Goal: Task Accomplishment & Management: Use online tool/utility

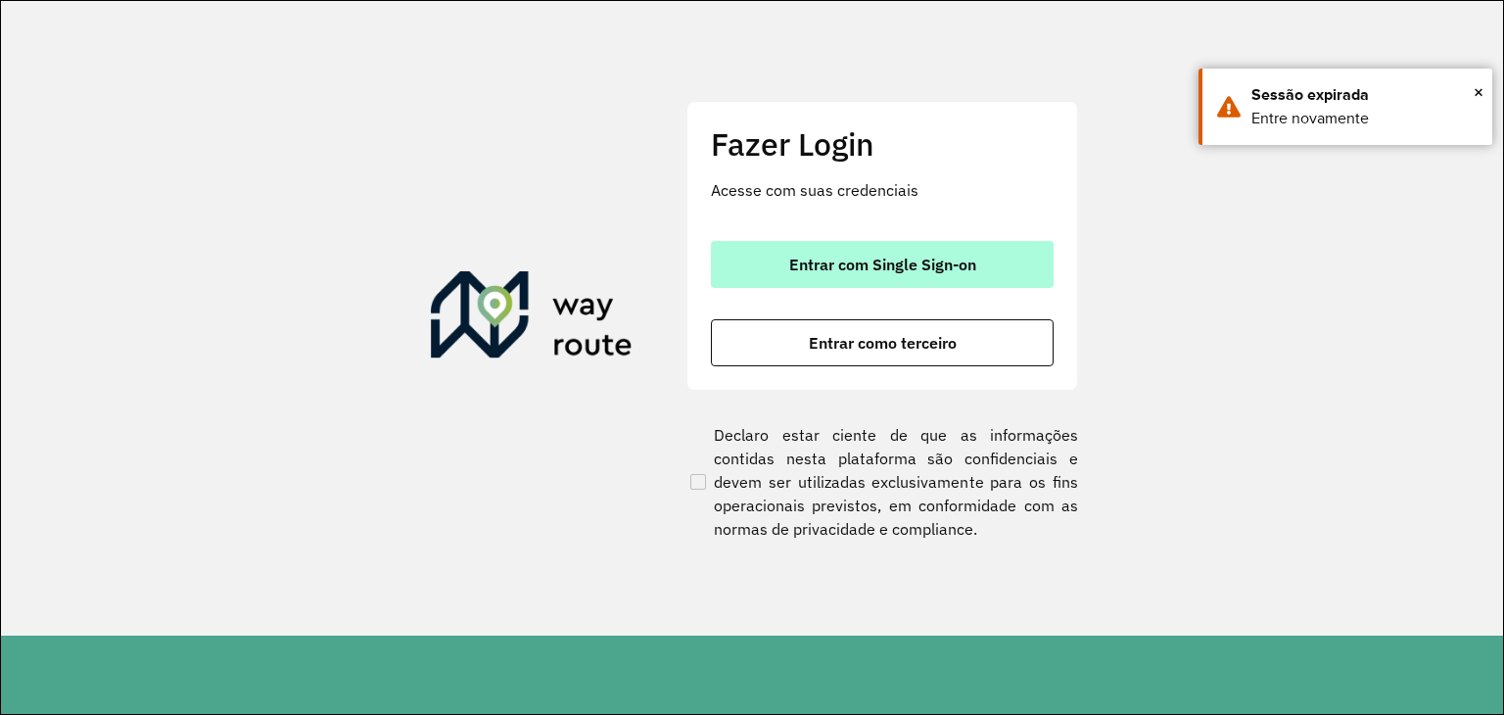
click at [833, 272] on span "Entrar com Single Sign-on" at bounding box center [882, 265] width 187 height 16
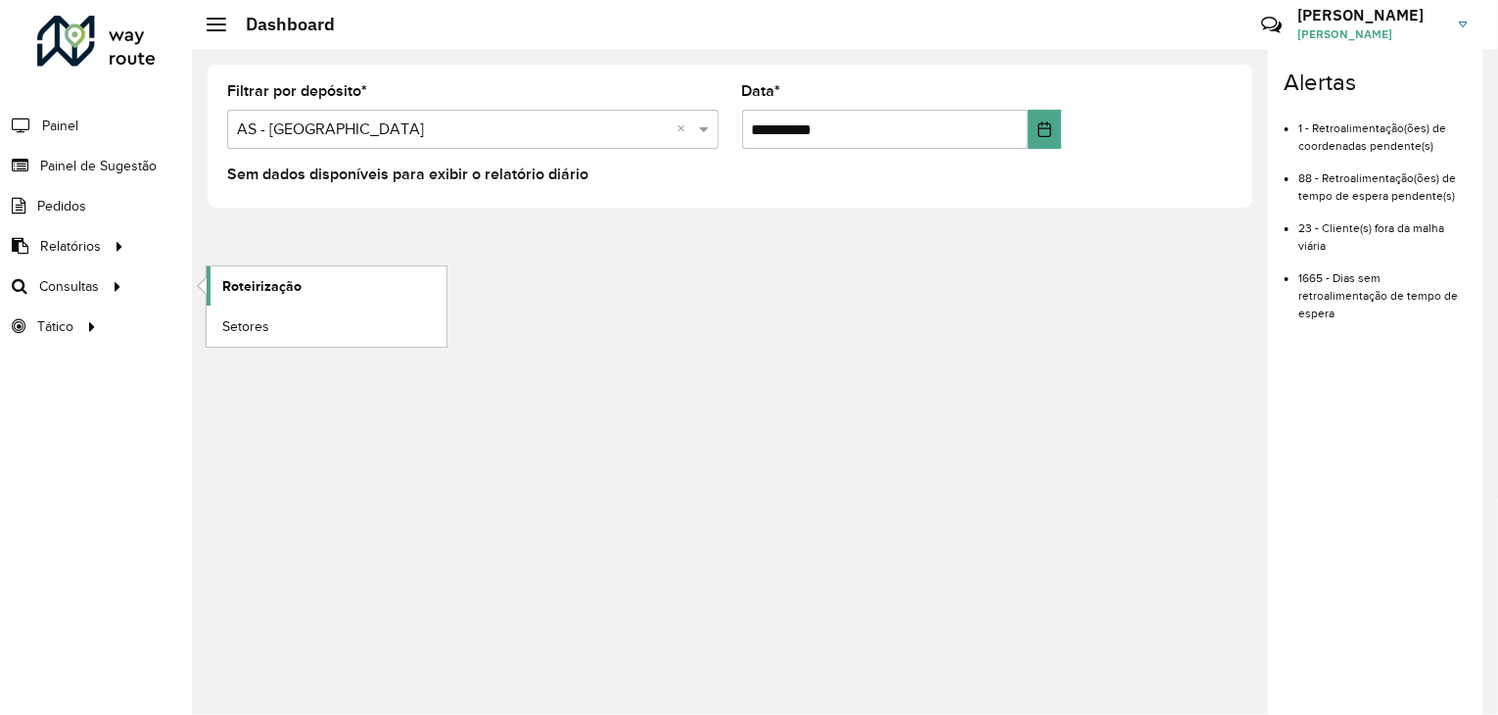
click at [304, 295] on link "Roteirização" at bounding box center [327, 285] width 240 height 39
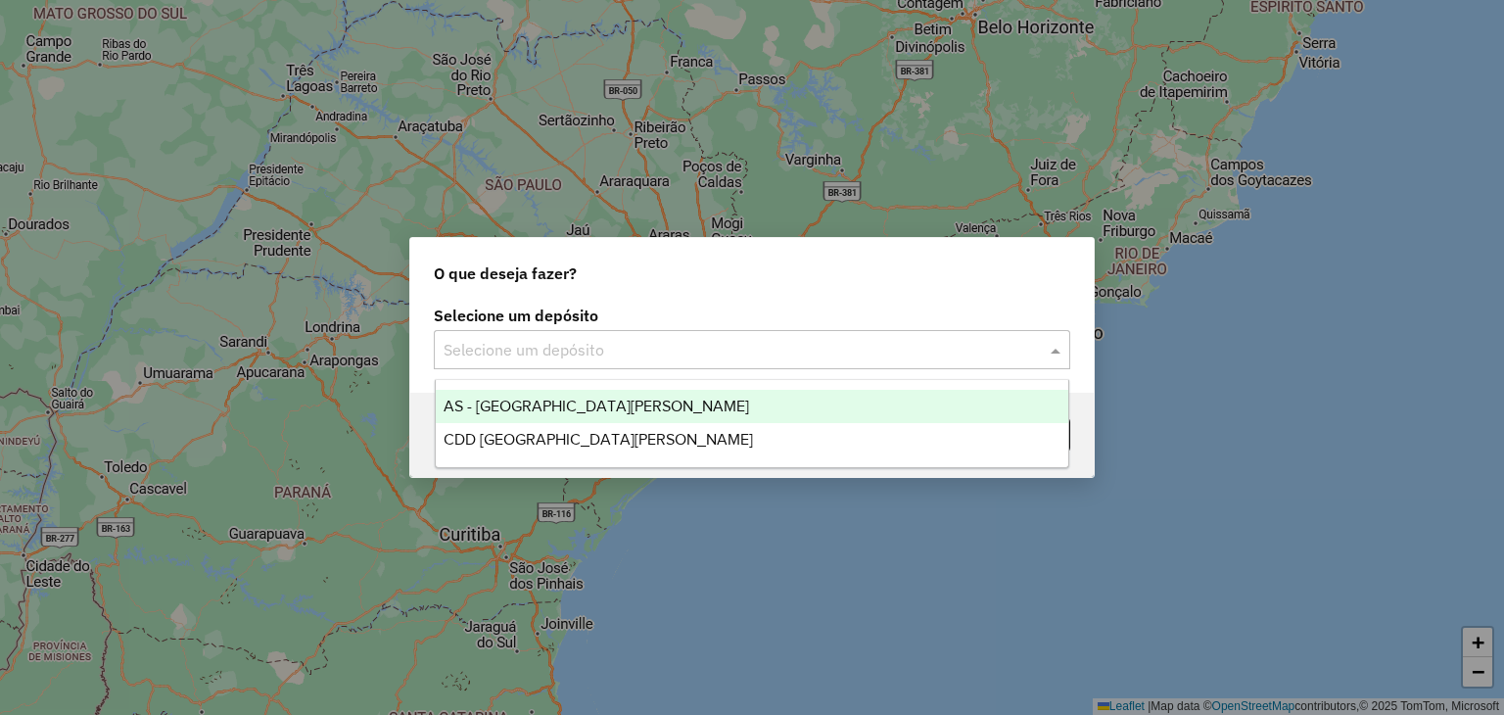
click at [616, 350] on input "text" at bounding box center [733, 350] width 578 height 23
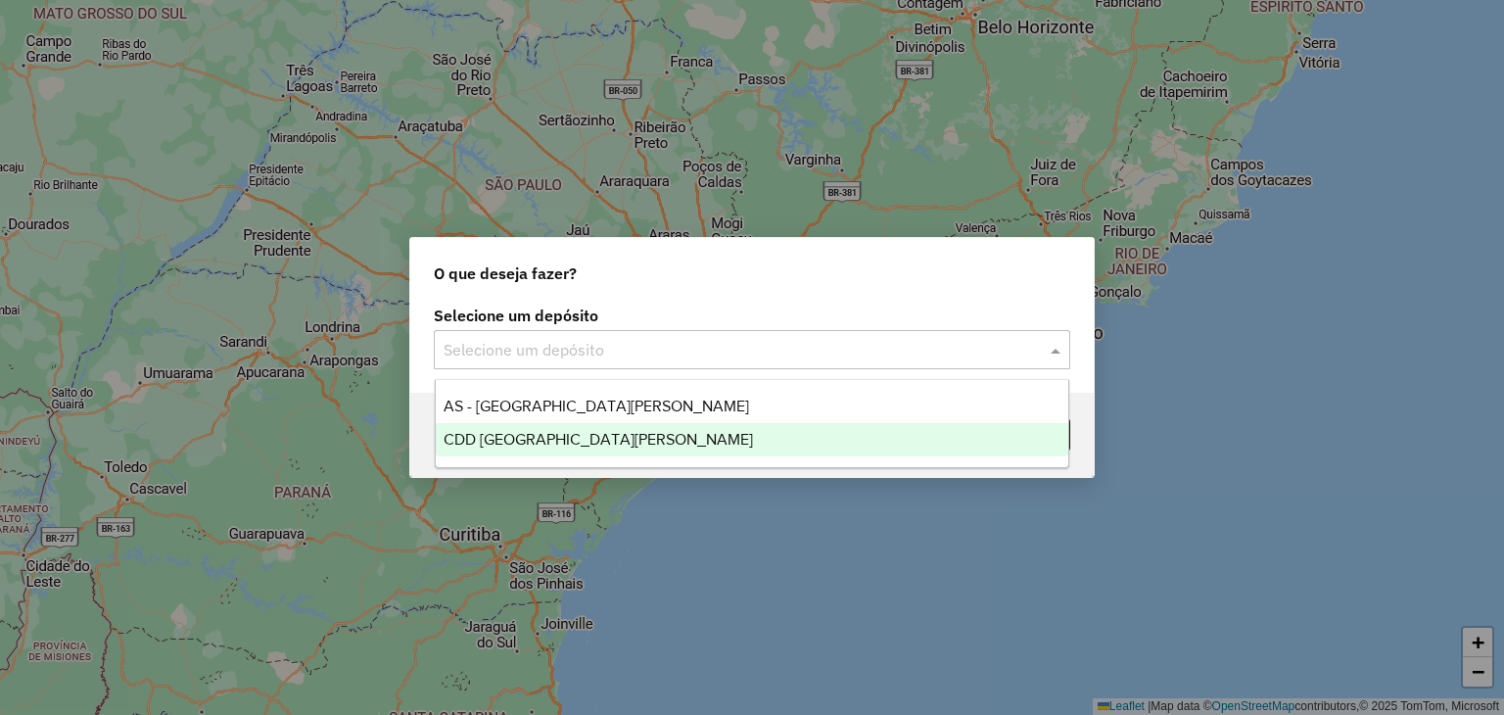
click at [585, 447] on div "CDD [GEOGRAPHIC_DATA][PERSON_NAME]" at bounding box center [752, 439] width 633 height 33
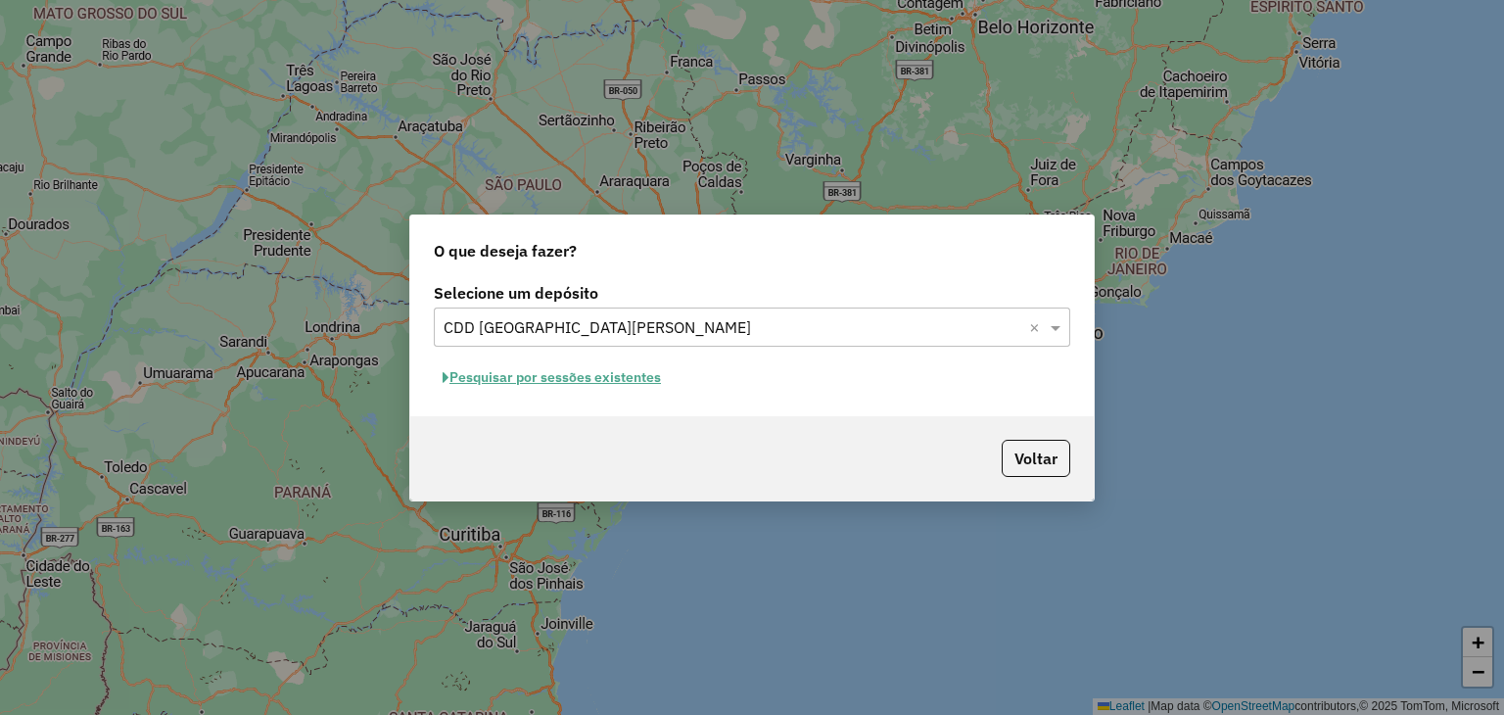
click at [555, 371] on button "Pesquisar por sessões existentes" at bounding box center [552, 377] width 236 height 30
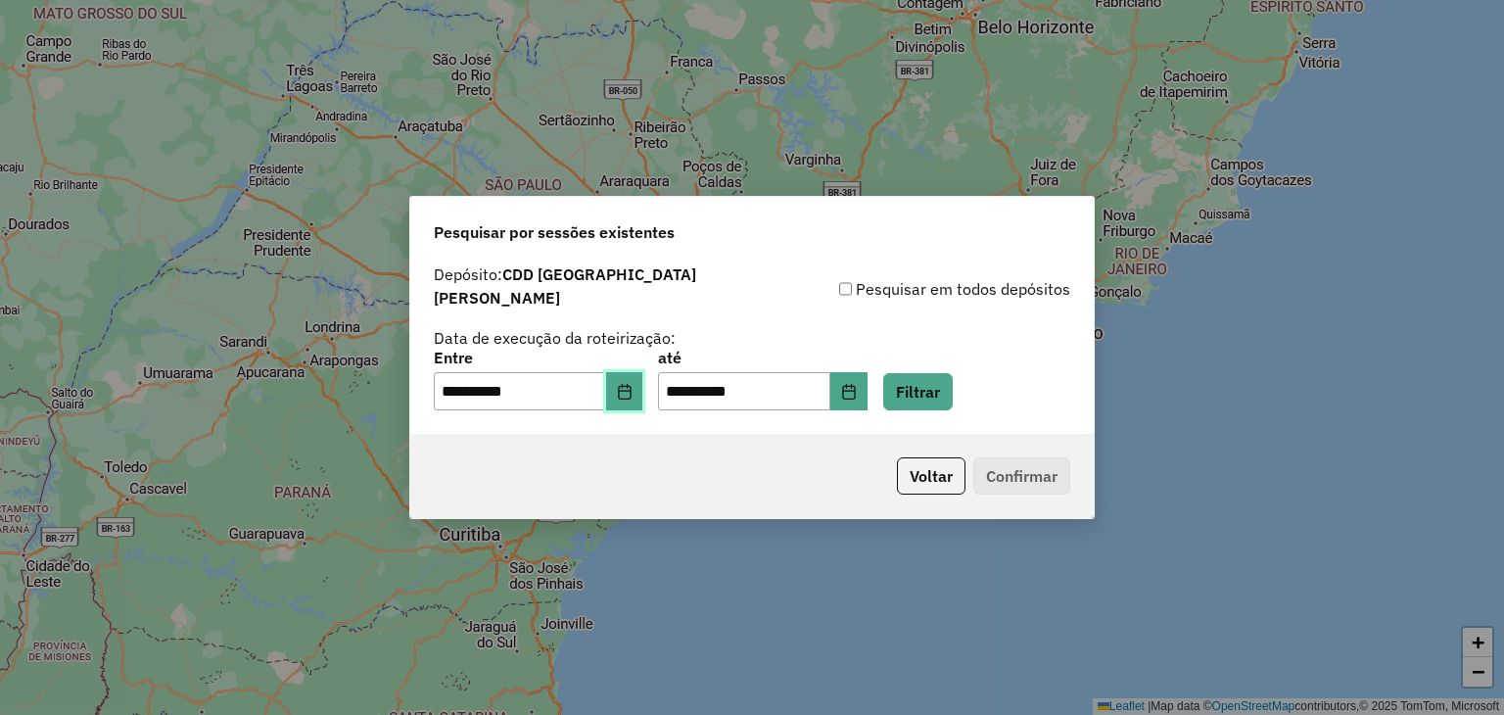
click at [634, 389] on button "Choose Date" at bounding box center [624, 391] width 37 height 39
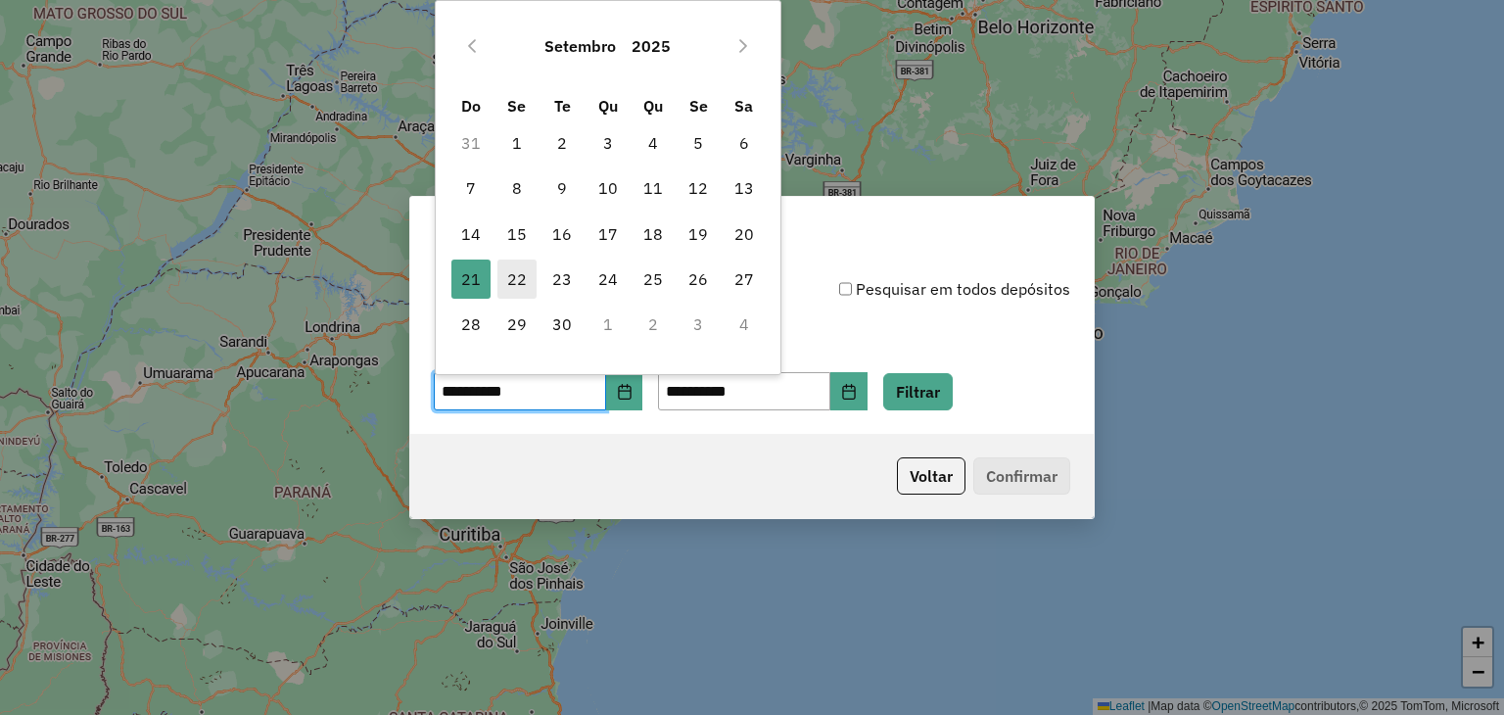
click at [517, 279] on span "22" at bounding box center [516, 278] width 39 height 39
type input "**********"
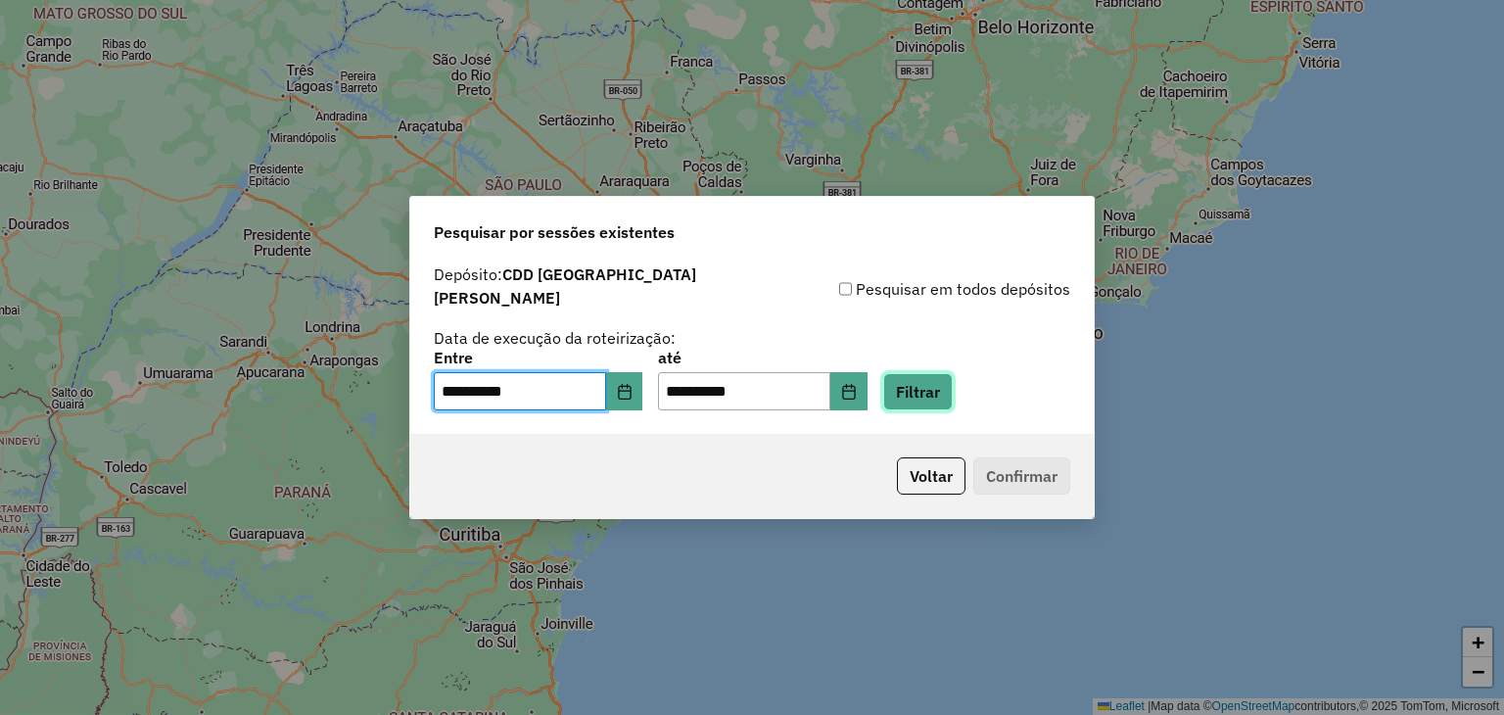
click at [928, 389] on button "Filtrar" at bounding box center [918, 391] width 70 height 37
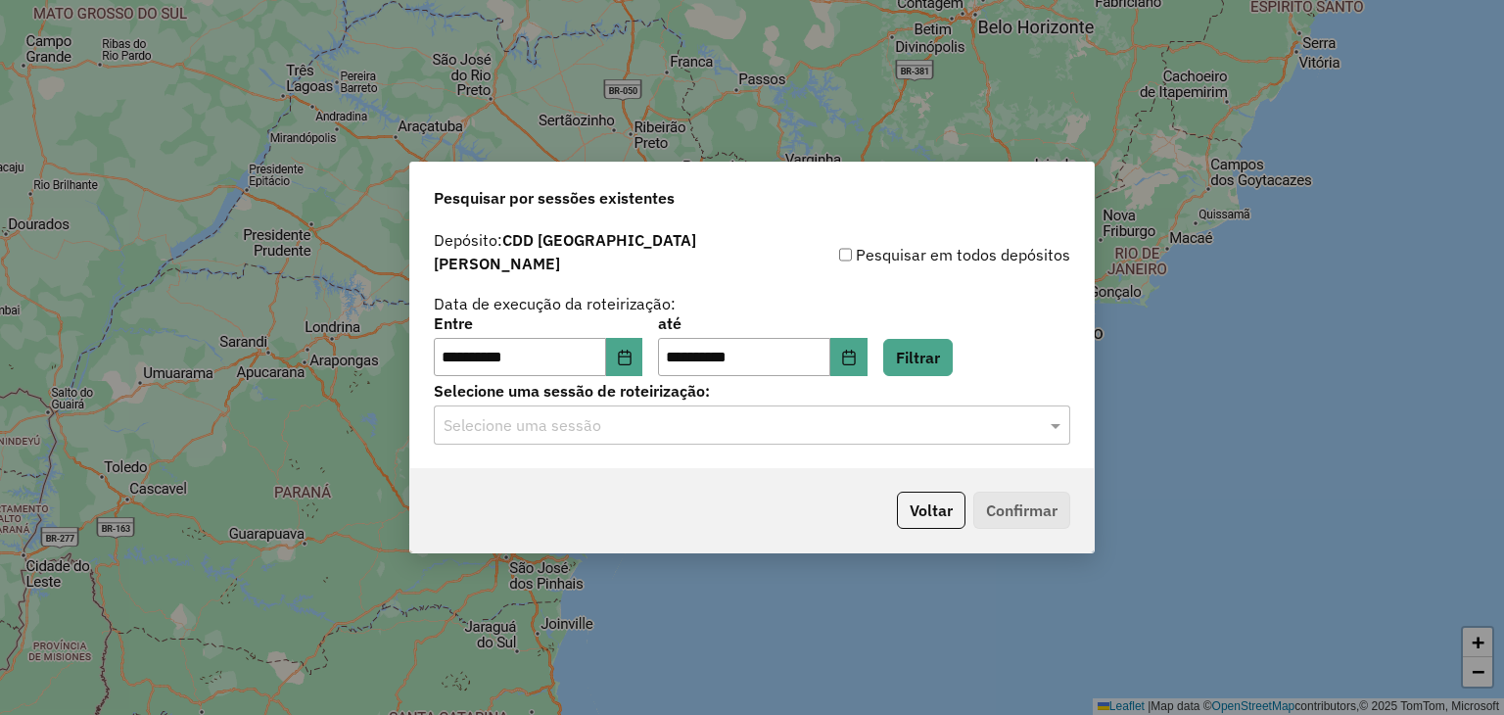
click at [850, 414] on input "text" at bounding box center [733, 425] width 578 height 23
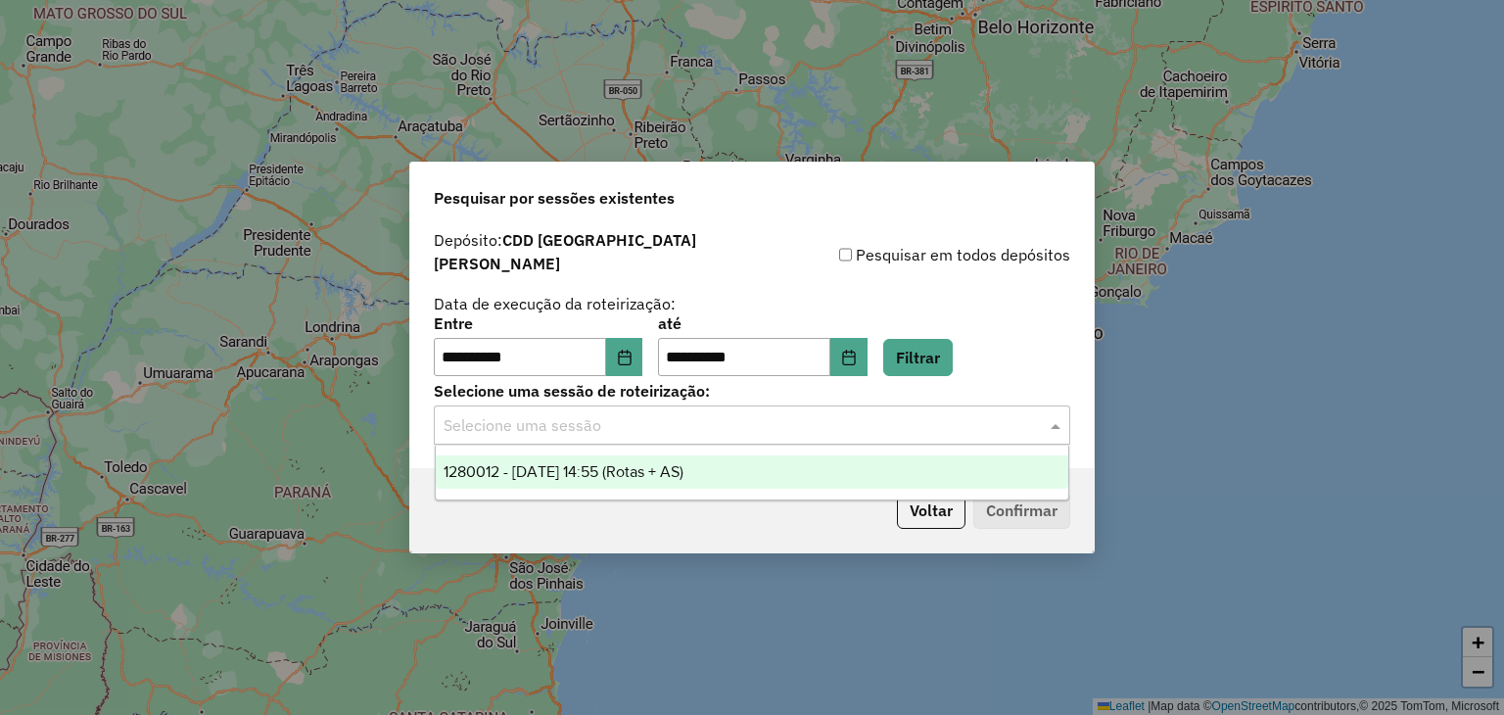
click at [735, 472] on div "1280012 - [DATE] 14:55 (Rotas + AS)" at bounding box center [752, 471] width 633 height 33
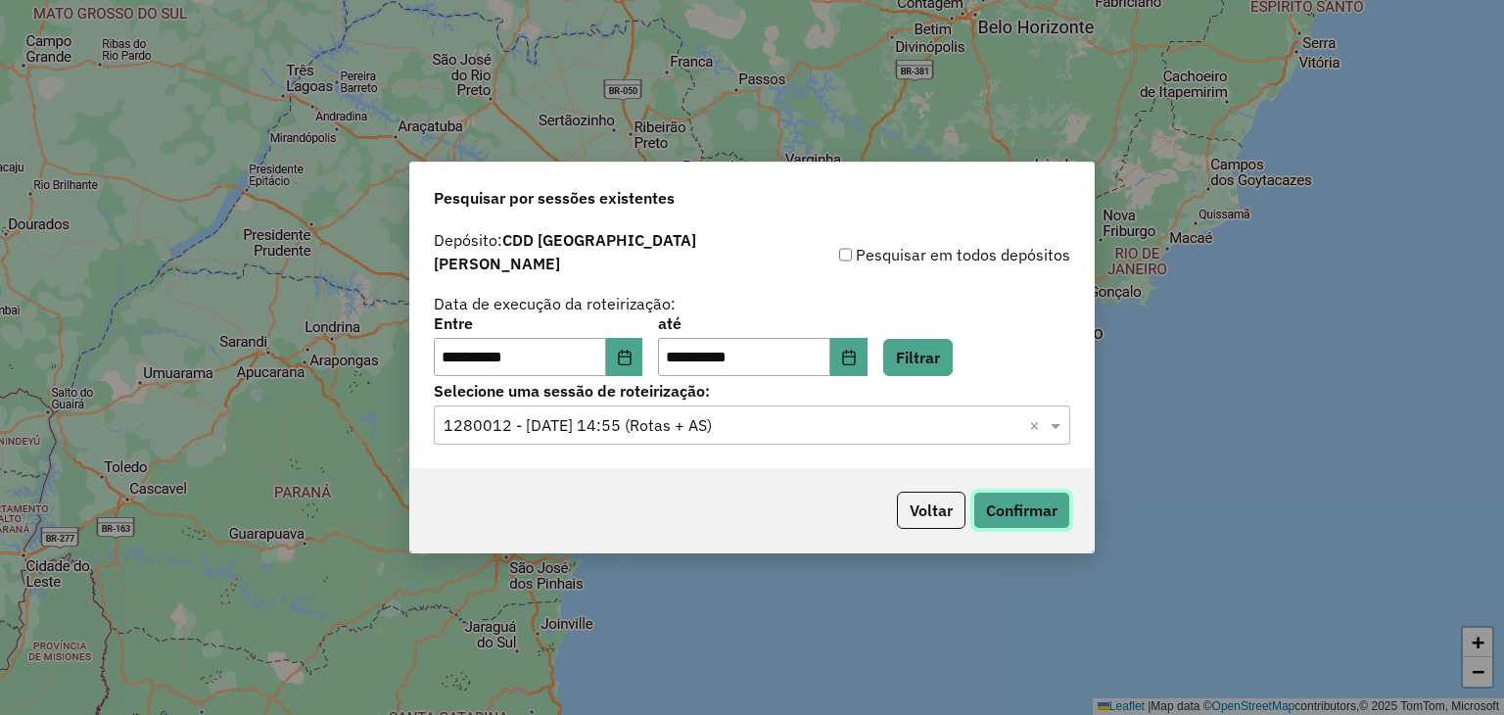
click at [989, 515] on button "Confirmar" at bounding box center [1021, 510] width 97 height 37
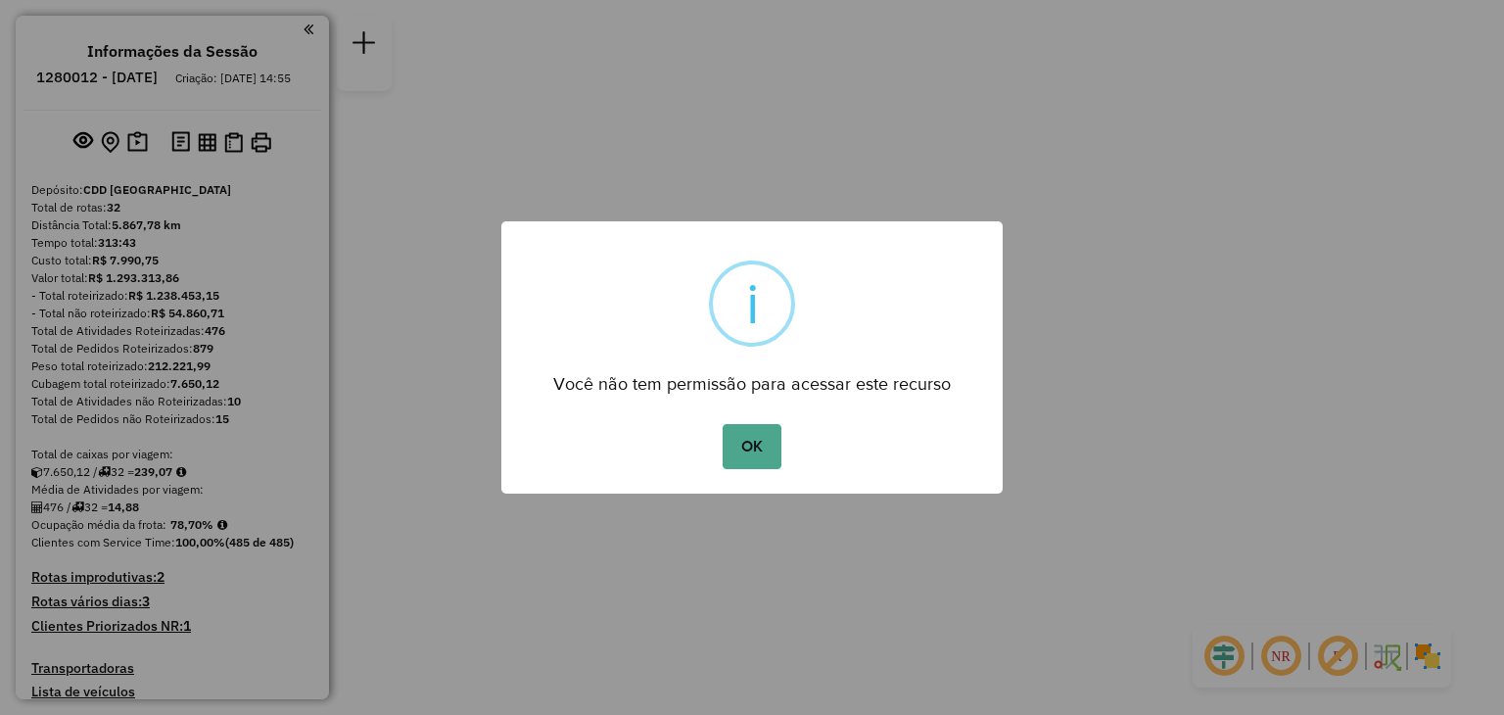
click at [749, 414] on div "× i Você não tem permissão para acessar este recurso OK No Cancel" at bounding box center [751, 357] width 501 height 273
click at [748, 387] on div "Você não tem permissão para acessar este recurso" at bounding box center [751, 377] width 501 height 44
click at [754, 447] on button "OK" at bounding box center [752, 446] width 58 height 45
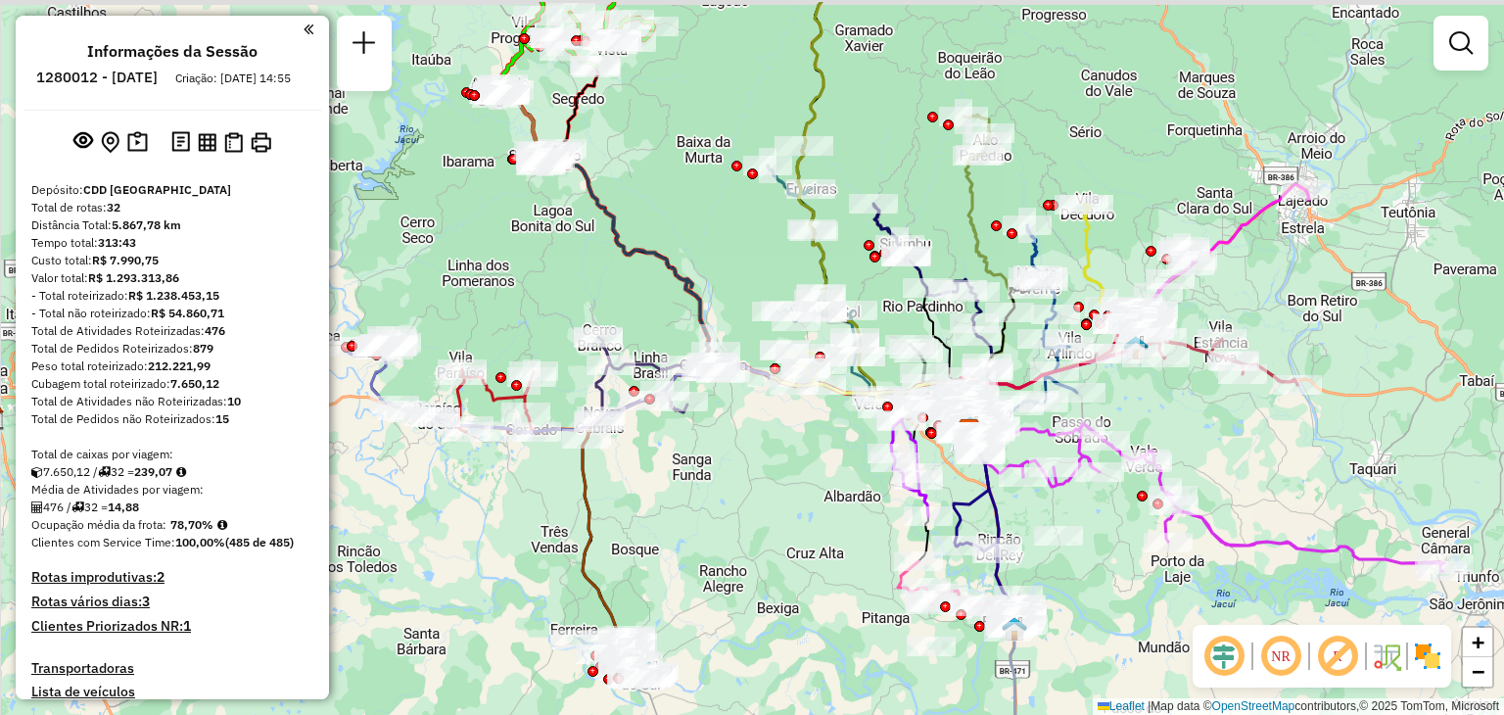
drag, startPoint x: 546, startPoint y: 498, endPoint x: 756, endPoint y: 546, distance: 214.9
click at [763, 557] on div "Janela de atendimento Grade de atendimento Capacidade Transportadoras Veículos …" at bounding box center [752, 357] width 1504 height 715
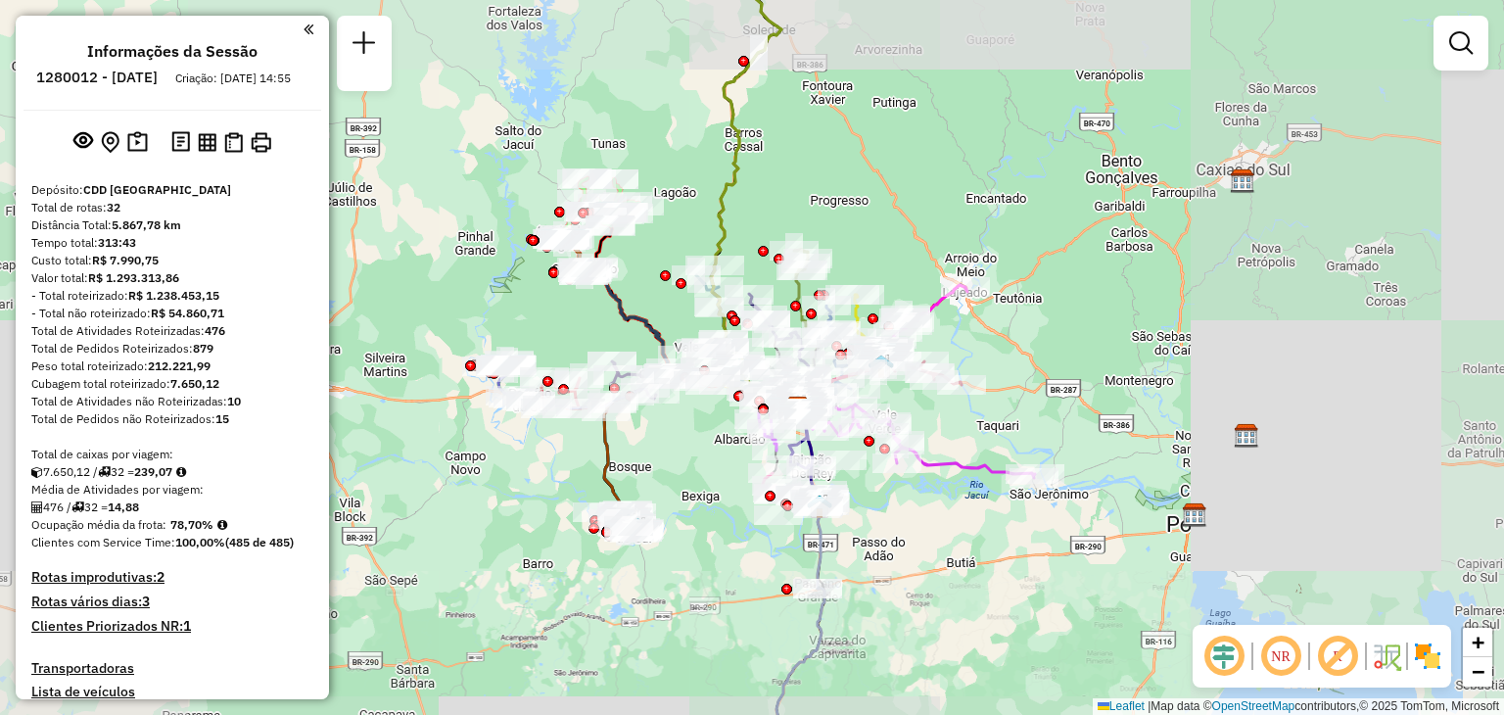
drag, startPoint x: 732, startPoint y: 504, endPoint x: 677, endPoint y: 441, distance: 84.6
click at [677, 441] on div "Janela de atendimento Grade de atendimento Capacidade Transportadoras Veículos …" at bounding box center [752, 357] width 1504 height 715
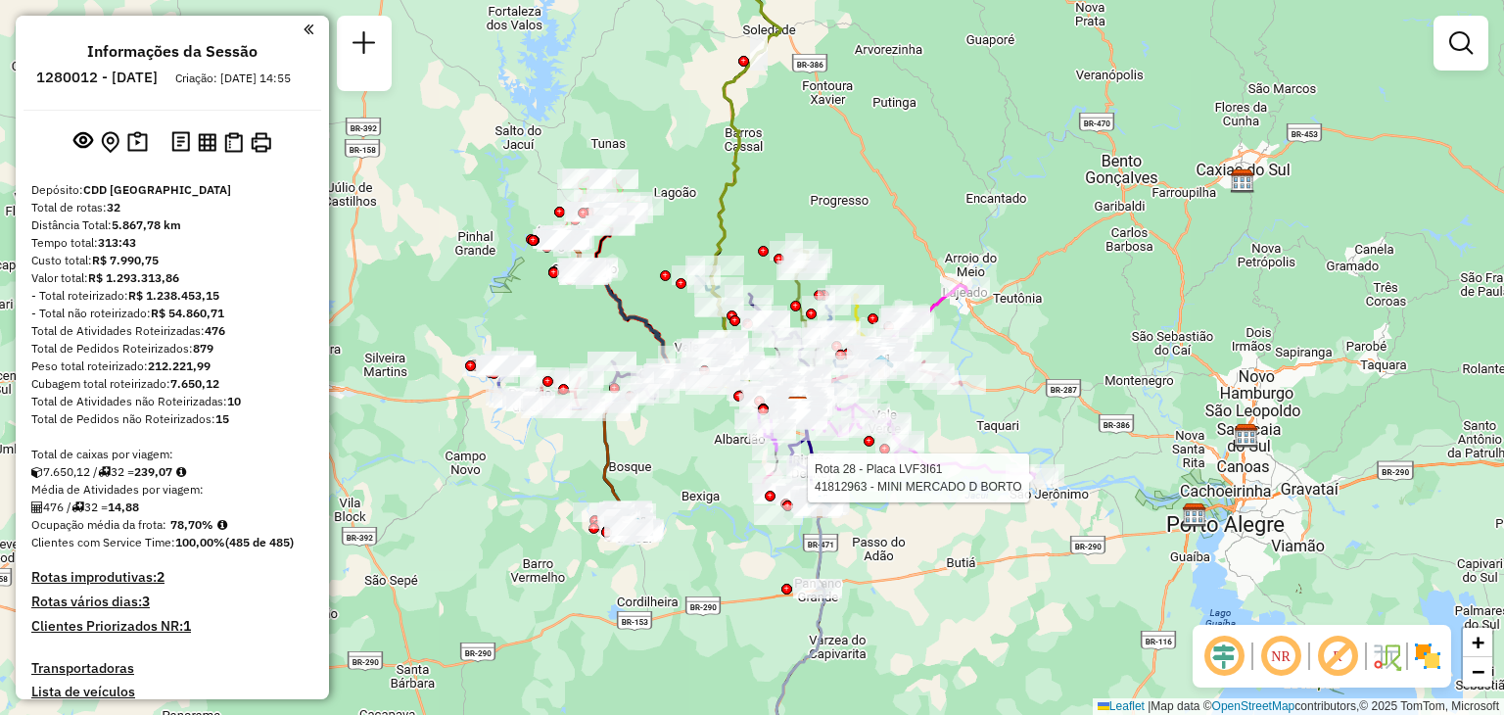
select select "**********"
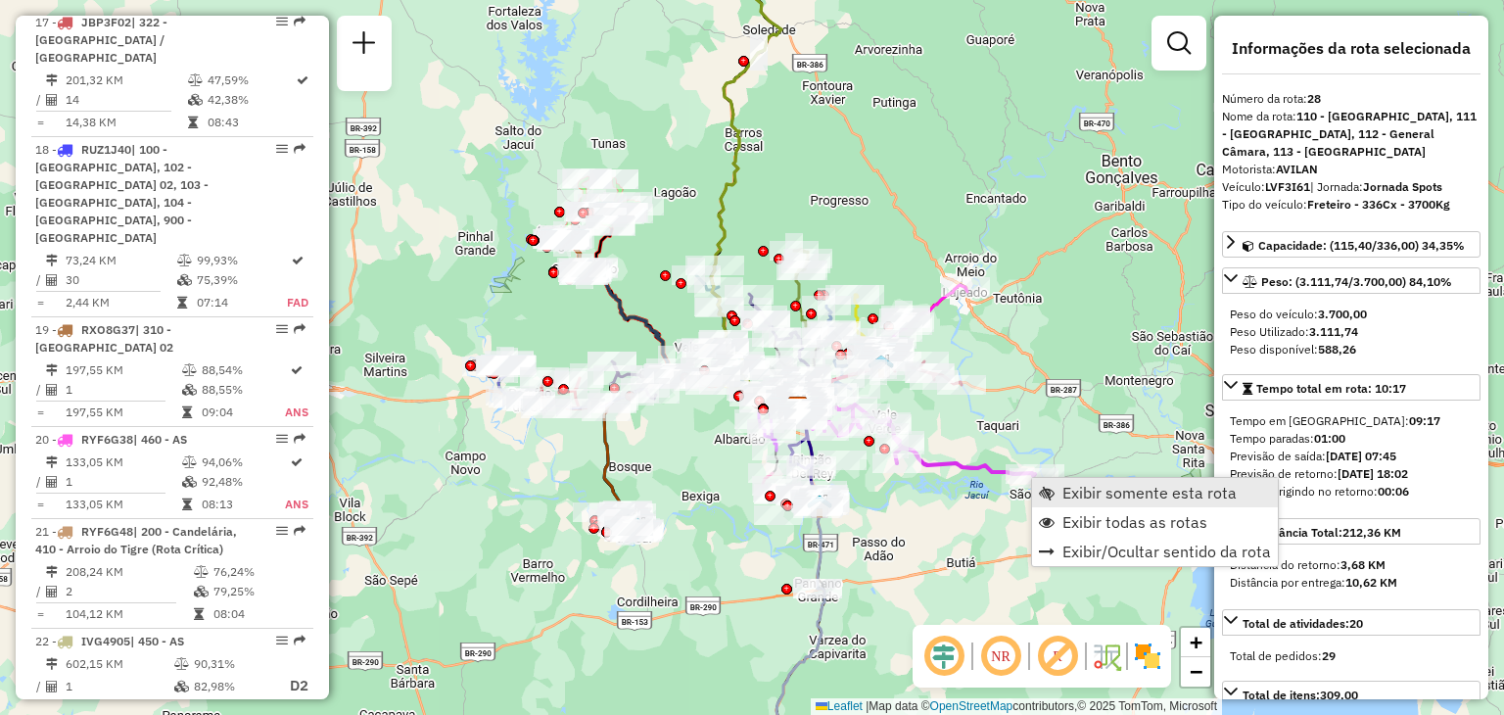
scroll to position [3719, 0]
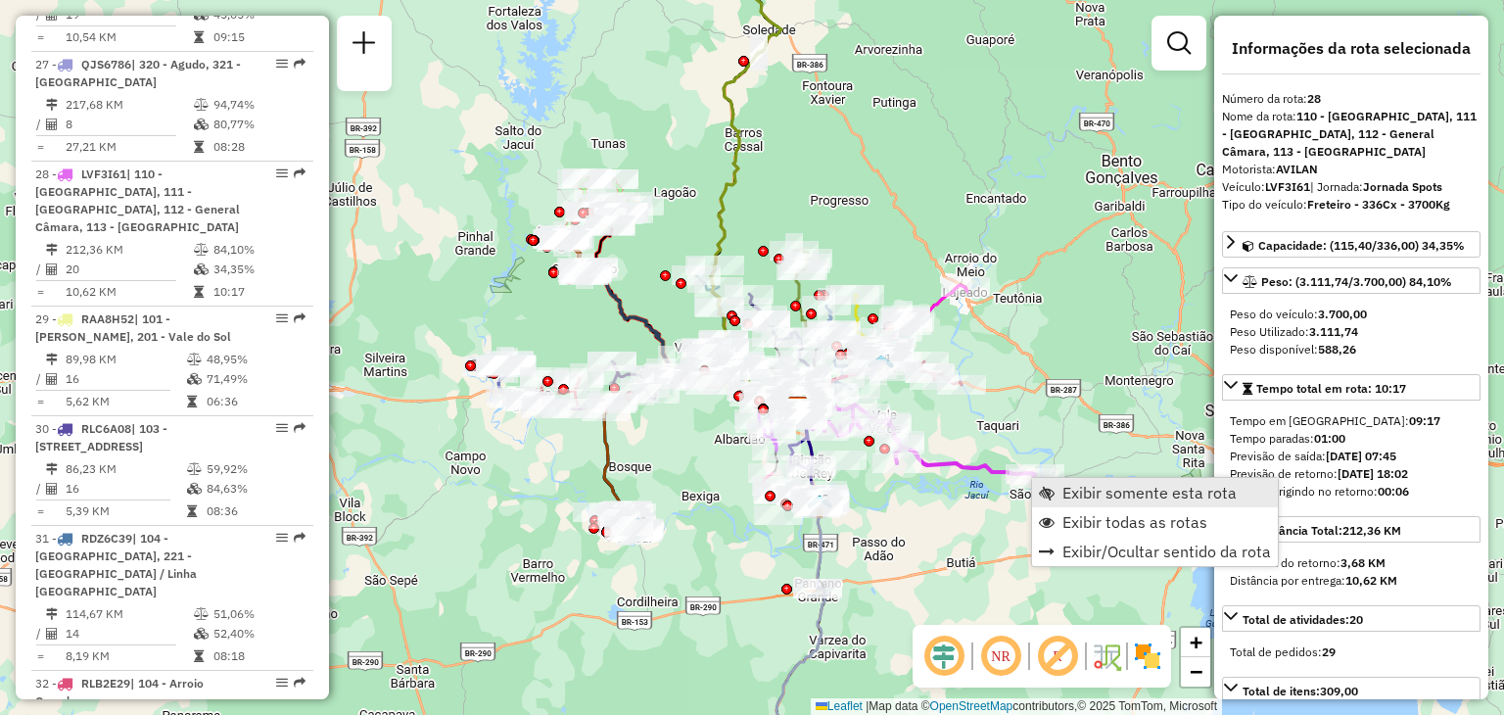
click at [1053, 491] on span "Exibir somente esta rota" at bounding box center [1047, 493] width 16 height 16
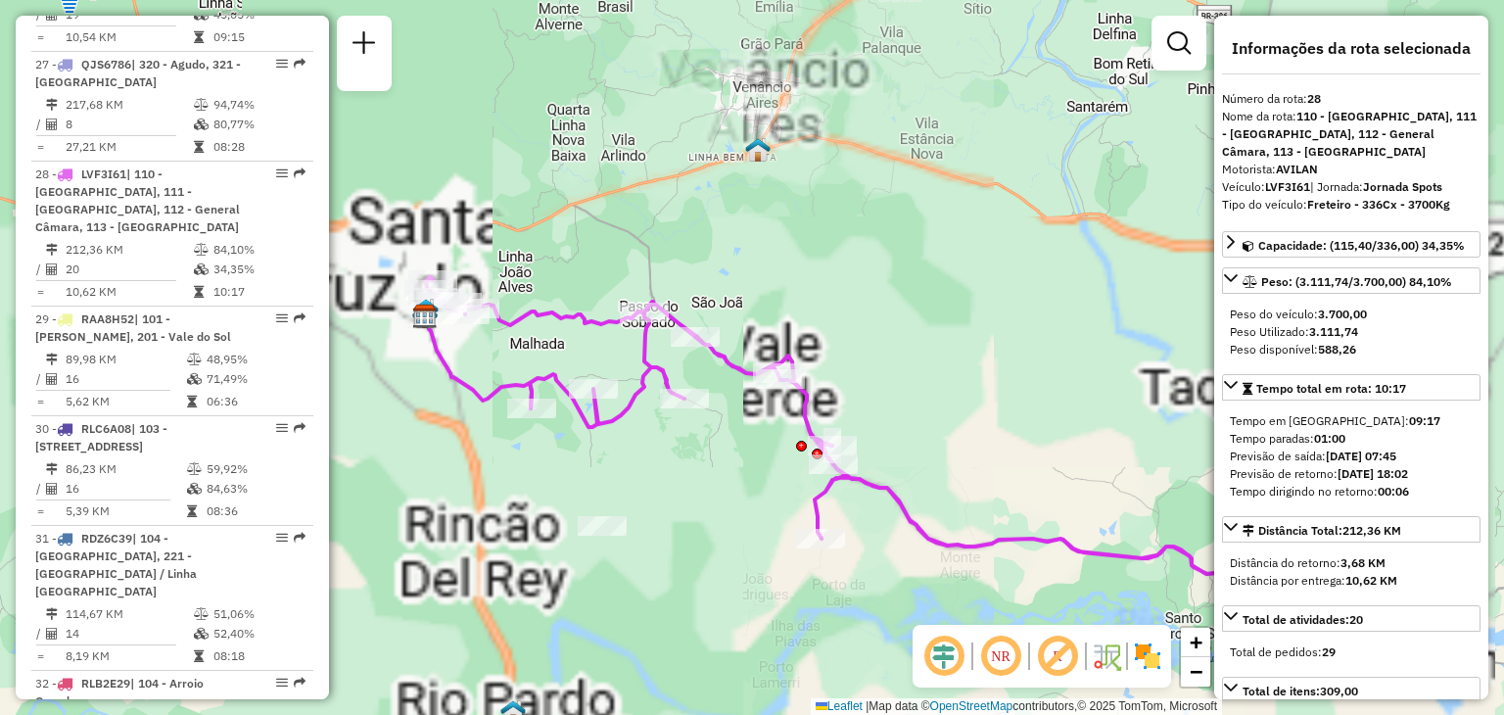
drag, startPoint x: 735, startPoint y: 414, endPoint x: 886, endPoint y: 494, distance: 170.8
click at [886, 494] on icon at bounding box center [900, 437] width 949 height 320
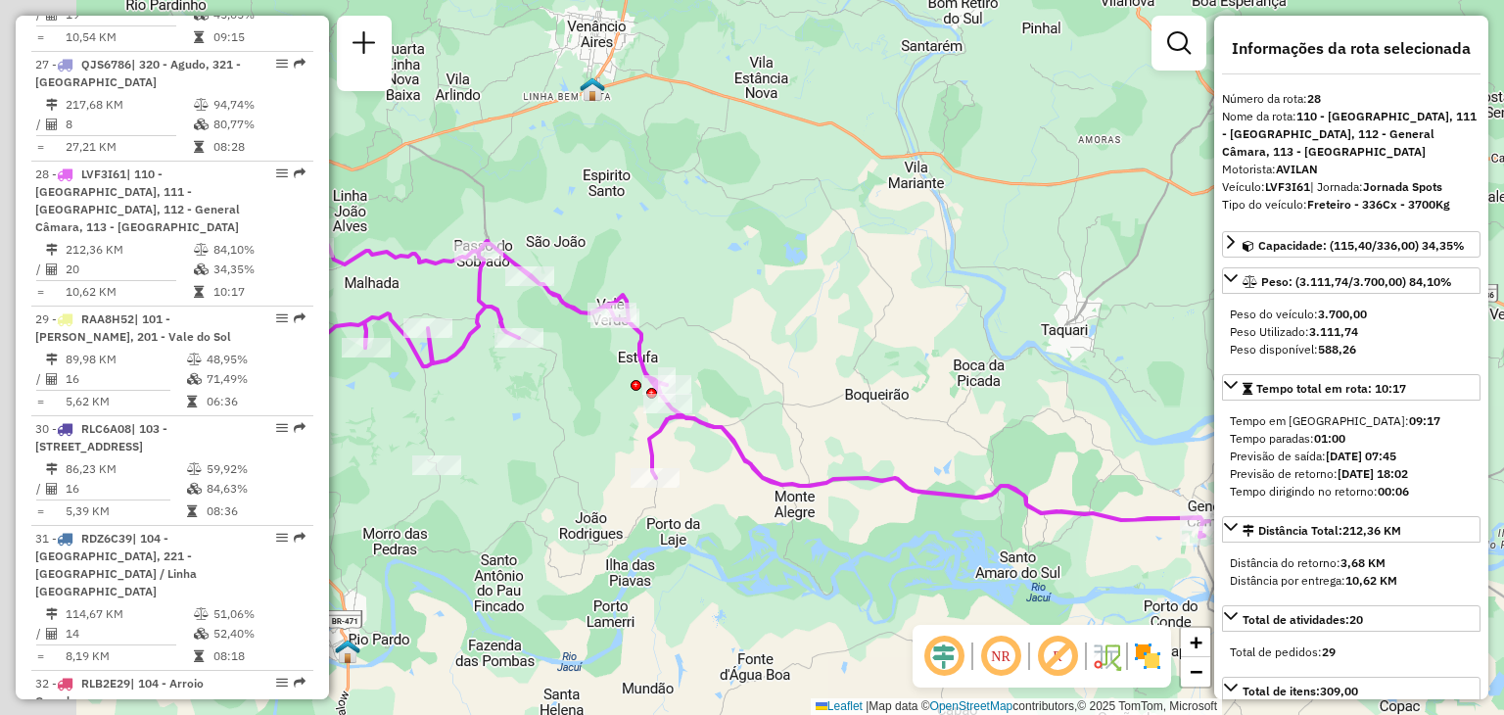
drag, startPoint x: 819, startPoint y: 402, endPoint x: 912, endPoint y: 414, distance: 92.8
click at [912, 414] on div "Janela de atendimento Grade de atendimento Capacidade Transportadoras Veículos …" at bounding box center [752, 357] width 1504 height 715
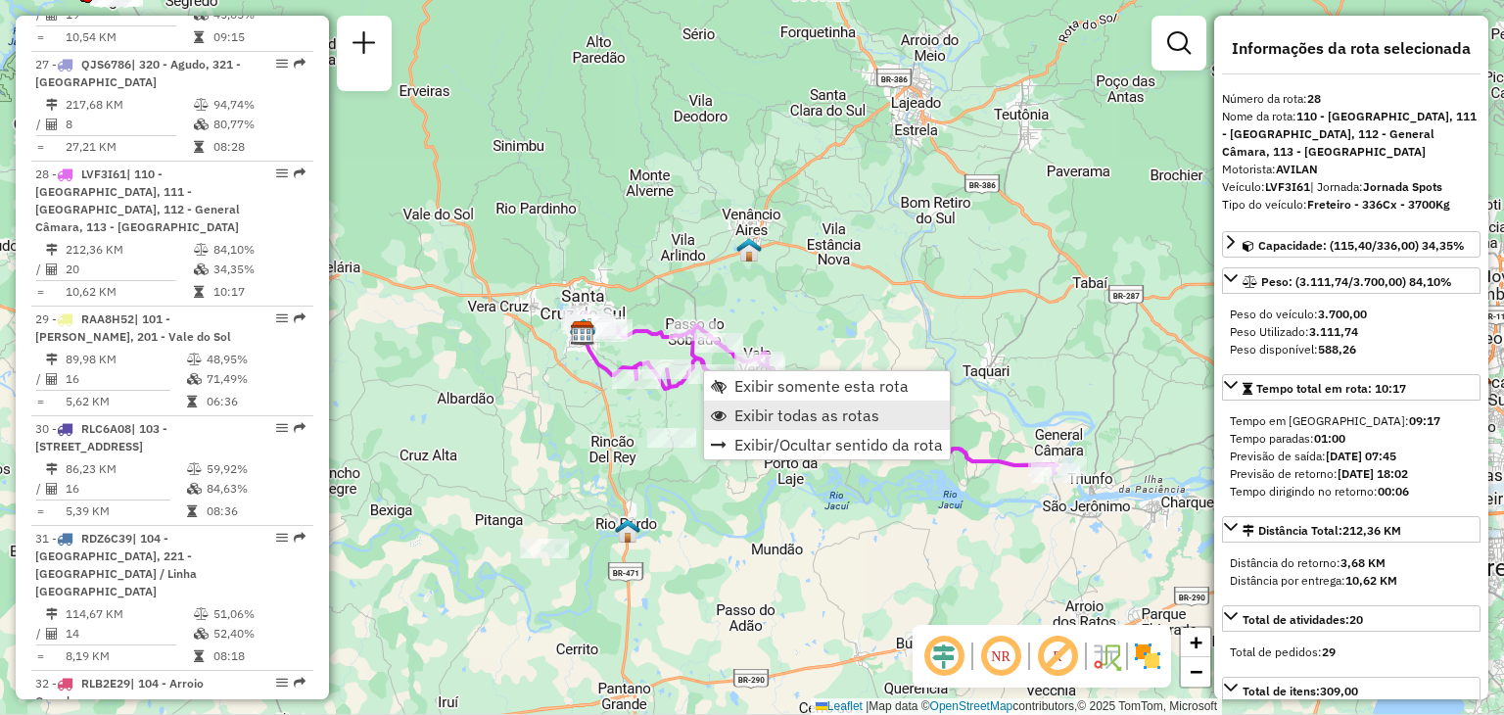
click at [747, 414] on span "Exibir todas as rotas" at bounding box center [806, 415] width 145 height 16
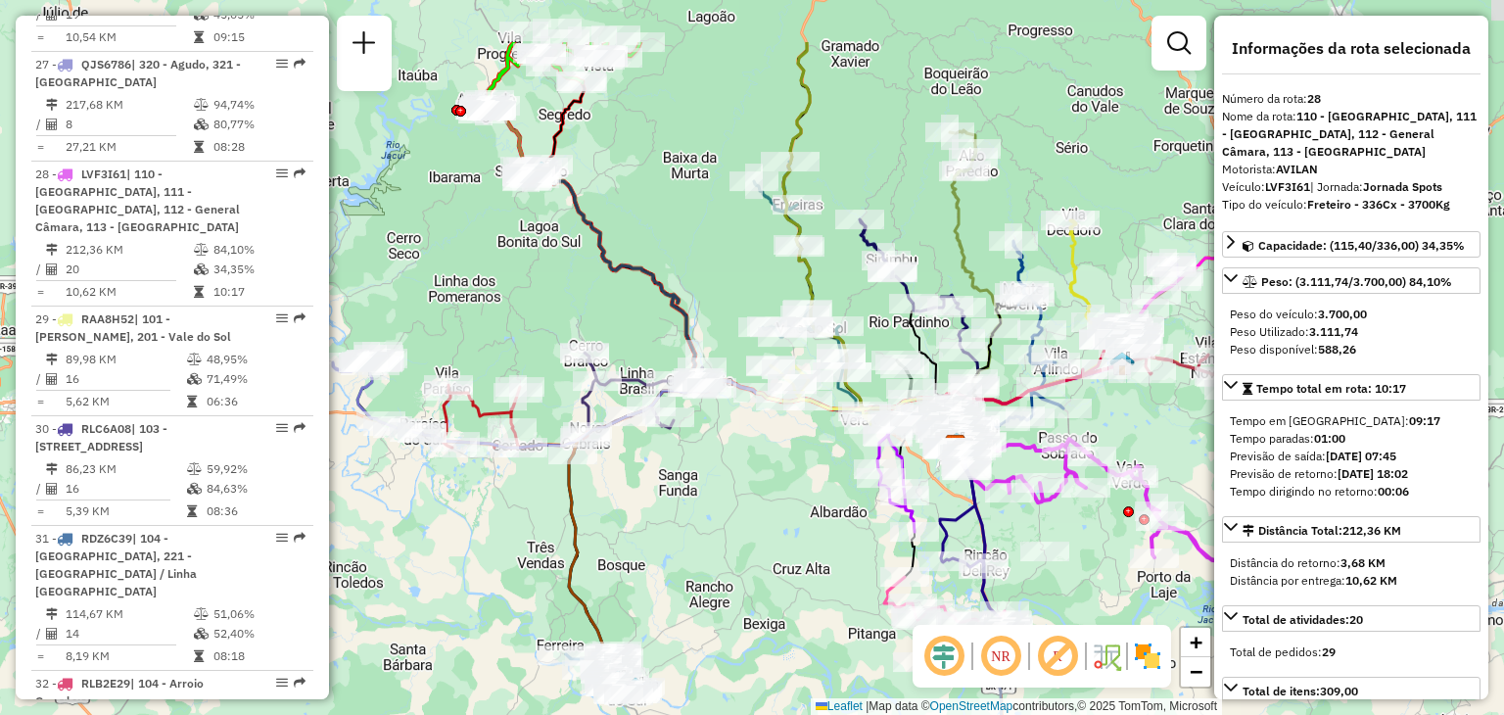
drag, startPoint x: 790, startPoint y: 529, endPoint x: 1163, endPoint y: 642, distance: 389.9
click at [1163, 642] on hb-router-mapa "Informações da Sessão 1280012 - 22/09/2025 Criação: 20/09/2025 14:55 Depósito: …" at bounding box center [752, 357] width 1504 height 715
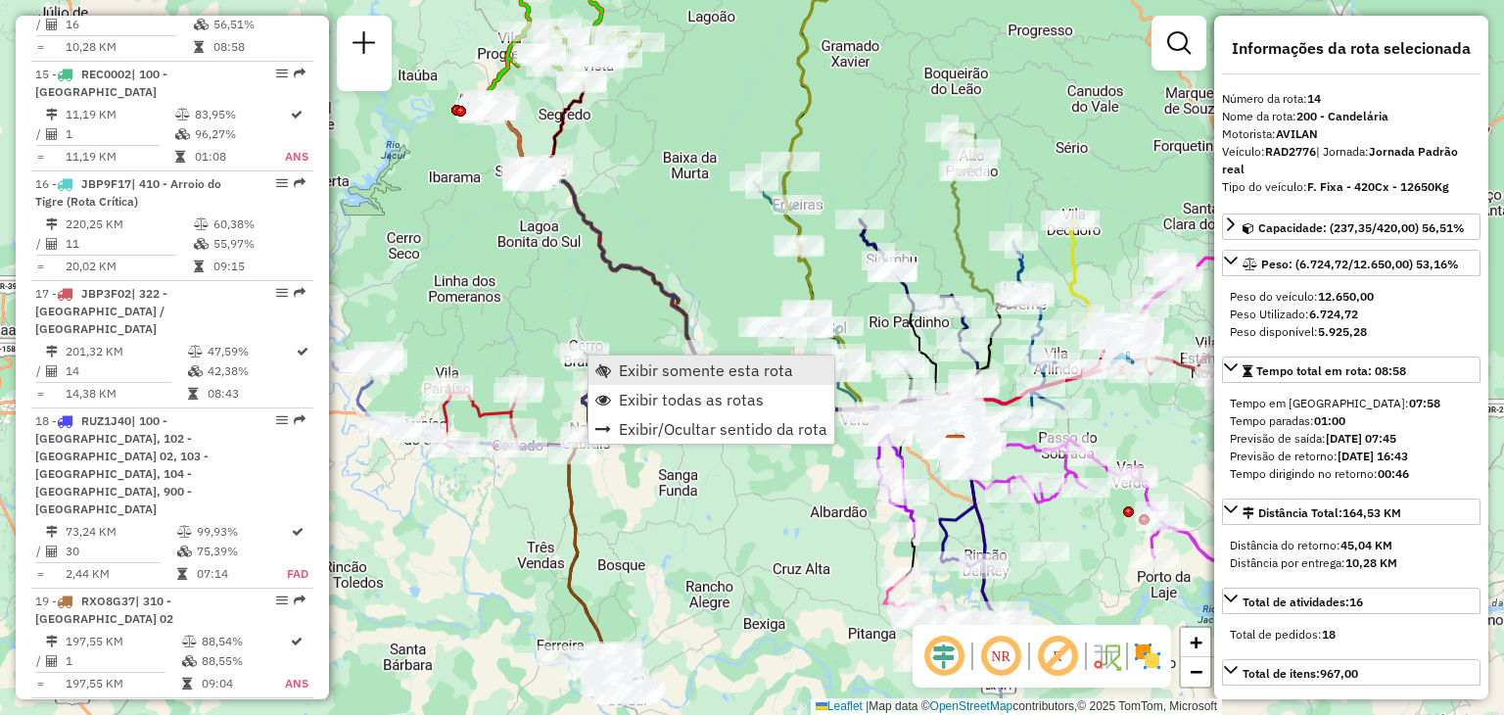
scroll to position [2177, 0]
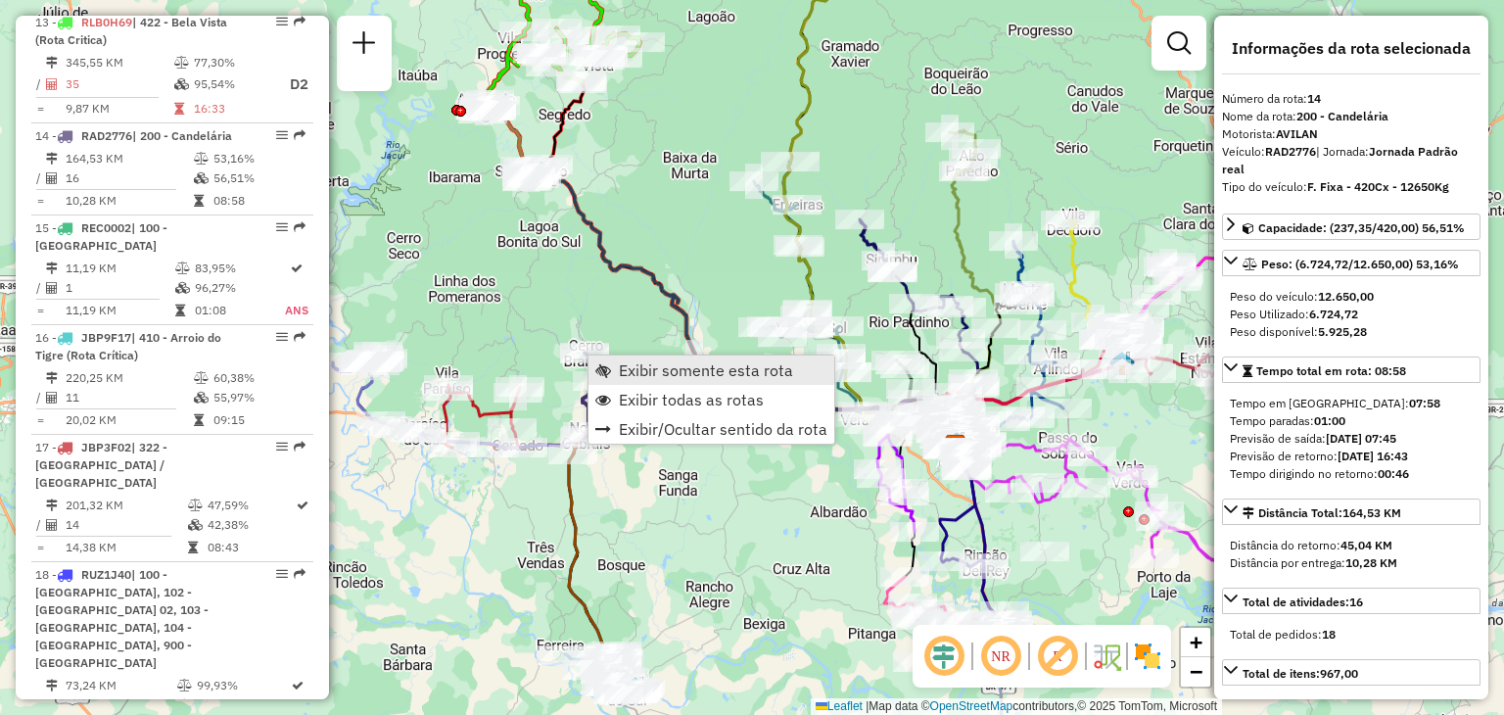
click at [627, 371] on span "Exibir somente esta rota" at bounding box center [706, 370] width 174 height 16
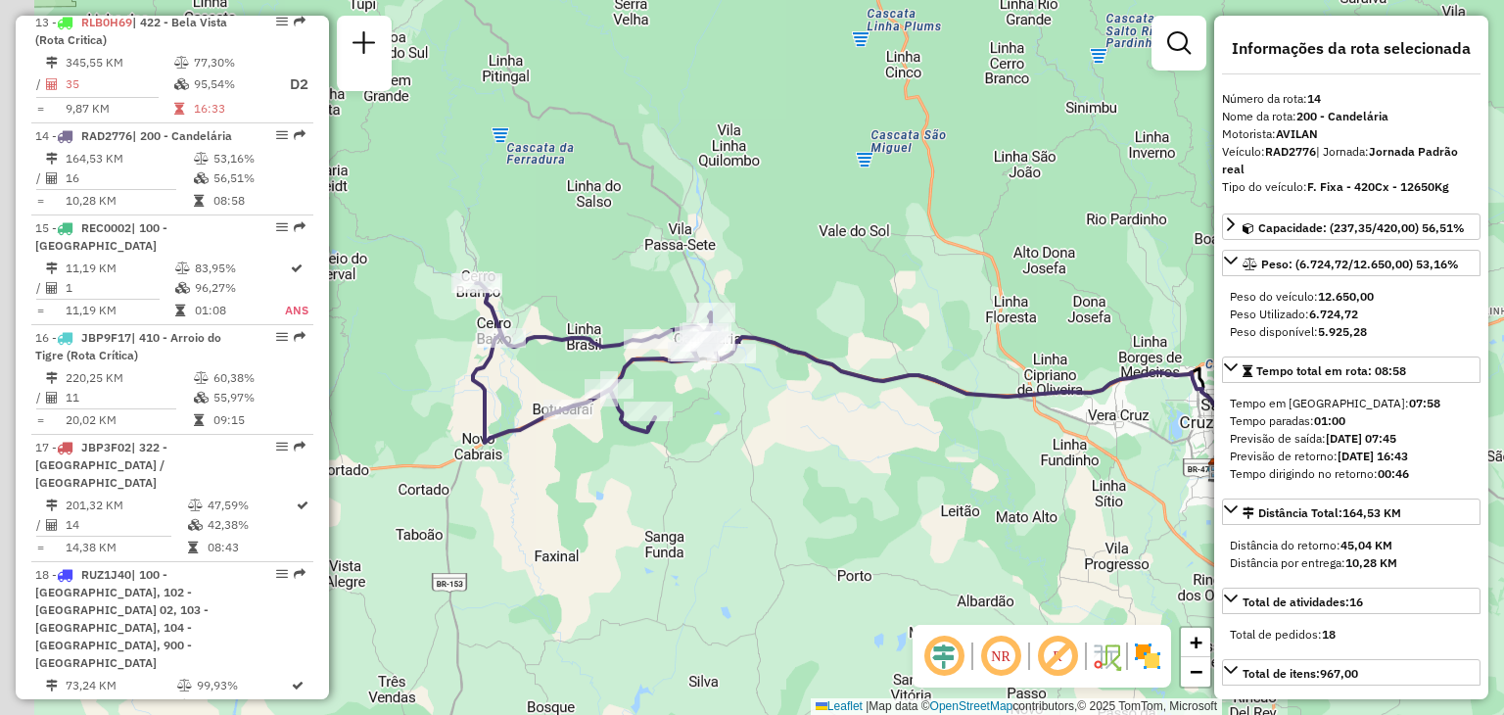
click at [717, 424] on div "Janela de atendimento Grade de atendimento Capacidade Transportadoras Veículos …" at bounding box center [752, 357] width 1504 height 715
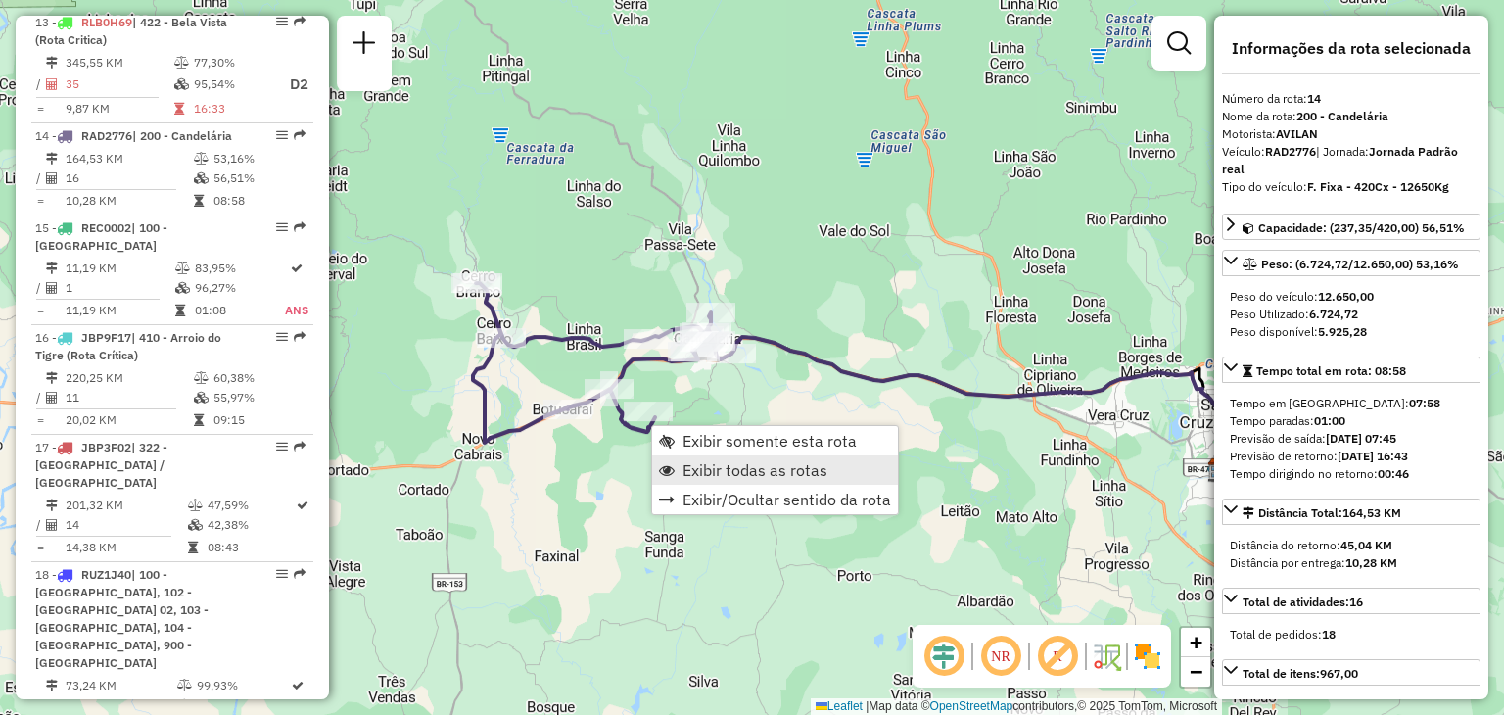
click at [682, 462] on span "Exibir todas as rotas" at bounding box center [754, 470] width 145 height 16
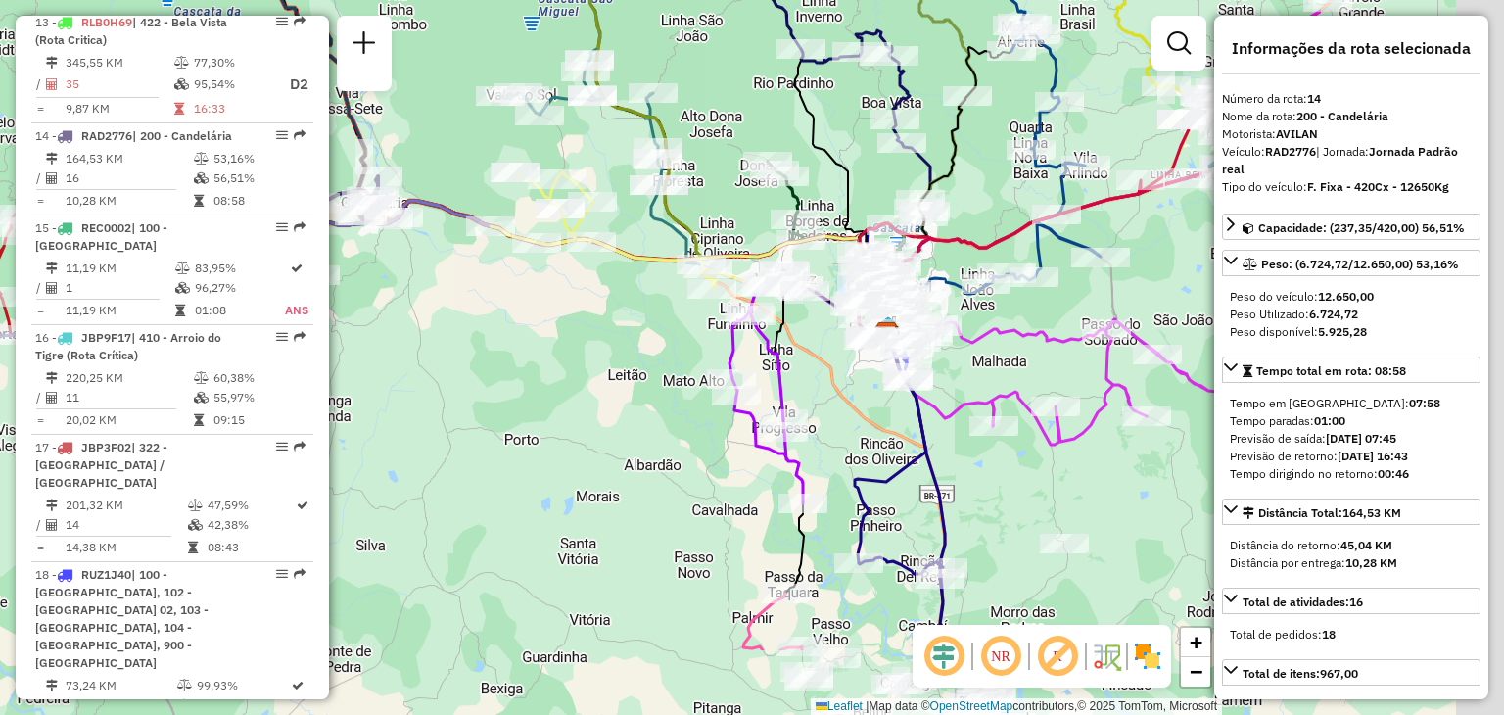
drag, startPoint x: 1004, startPoint y: 557, endPoint x: 698, endPoint y: 443, distance: 326.2
click at [671, 420] on div "Janela de atendimento Grade de atendimento Capacidade Transportadoras Veículos …" at bounding box center [752, 357] width 1504 height 715
drag, startPoint x: 786, startPoint y: 459, endPoint x: 786, endPoint y: 447, distance: 11.7
click at [784, 448] on div "Janela de atendimento Grade de atendimento Capacidade Transportadoras Veículos …" at bounding box center [752, 357] width 1504 height 715
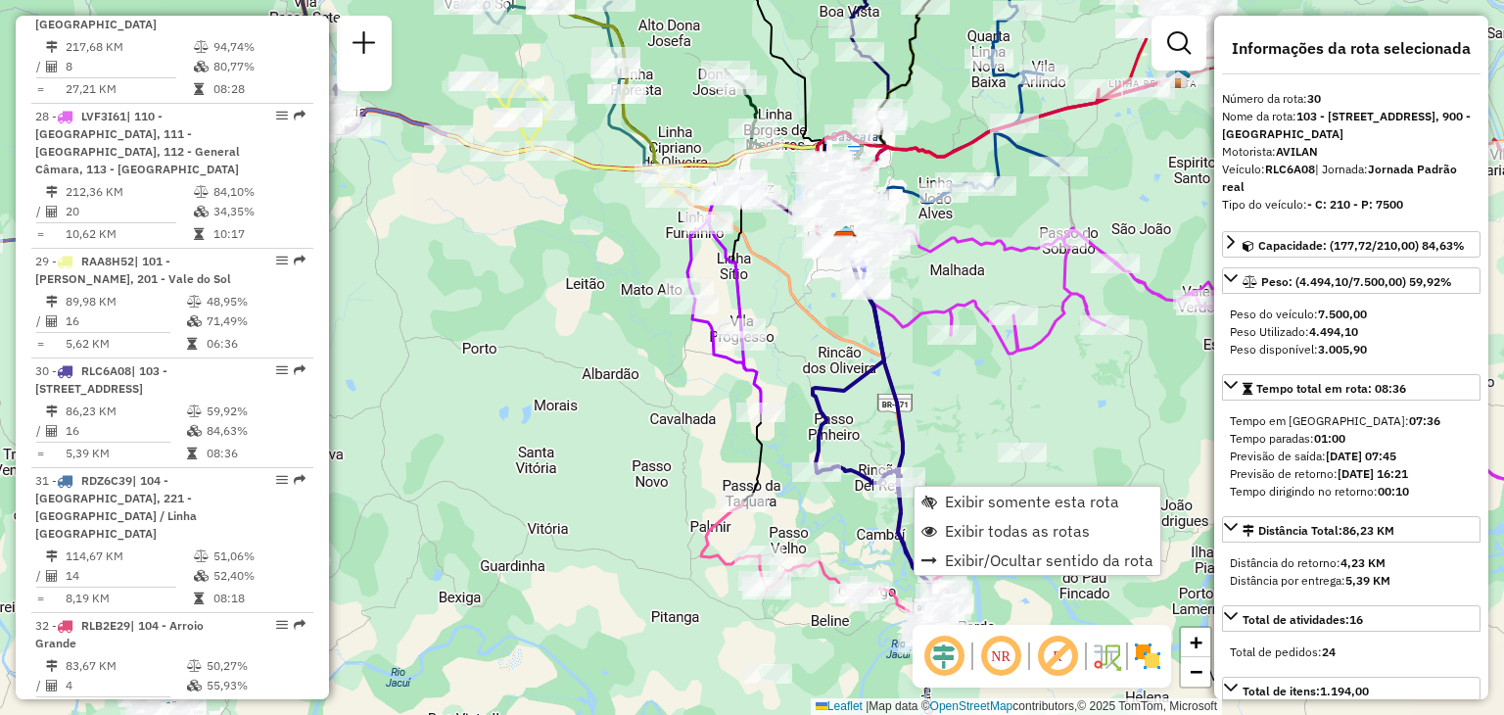
scroll to position [3955, 0]
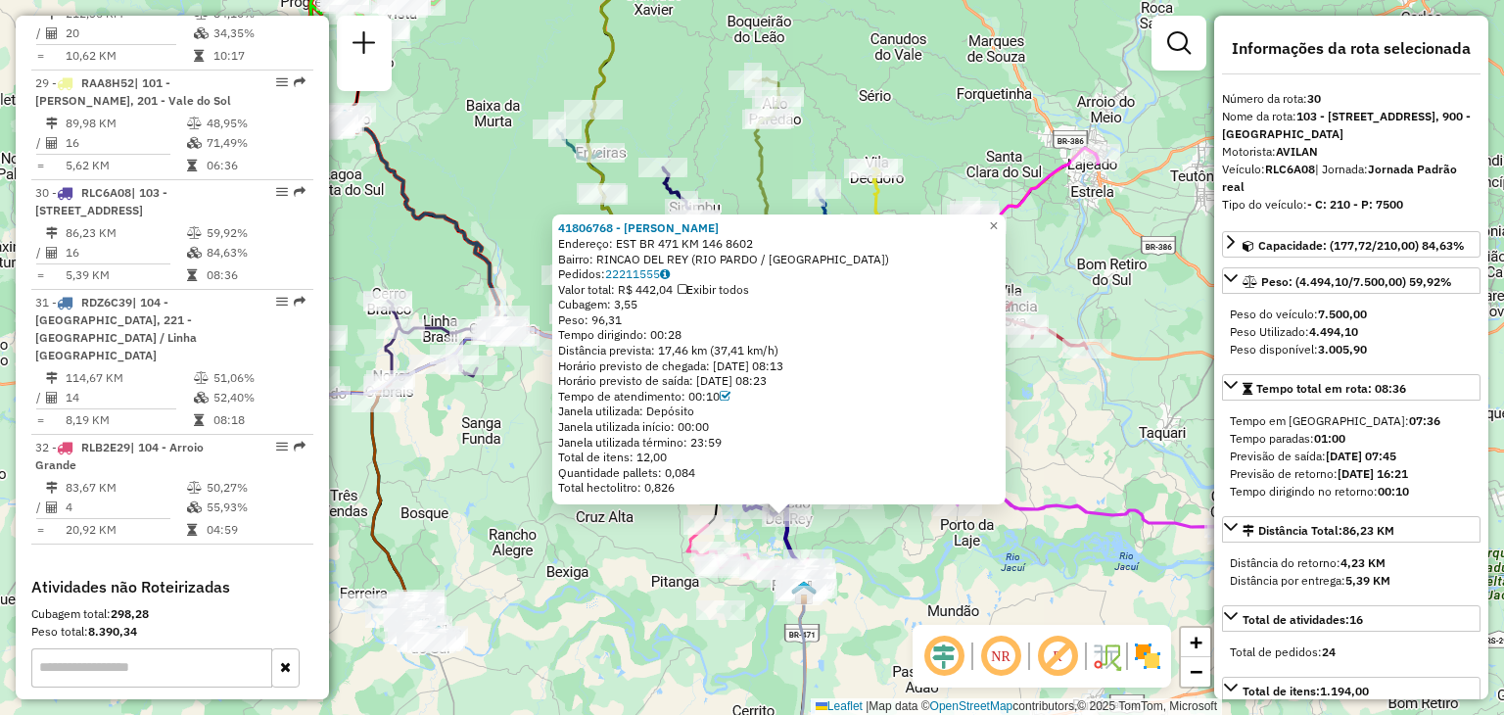
click at [821, 528] on div "Rota 8 - Placa JCY1B24 41803077 - PRESSILA TERESA MOSM 41806768 - FLAVIO DOS SA…" at bounding box center [752, 357] width 1504 height 715
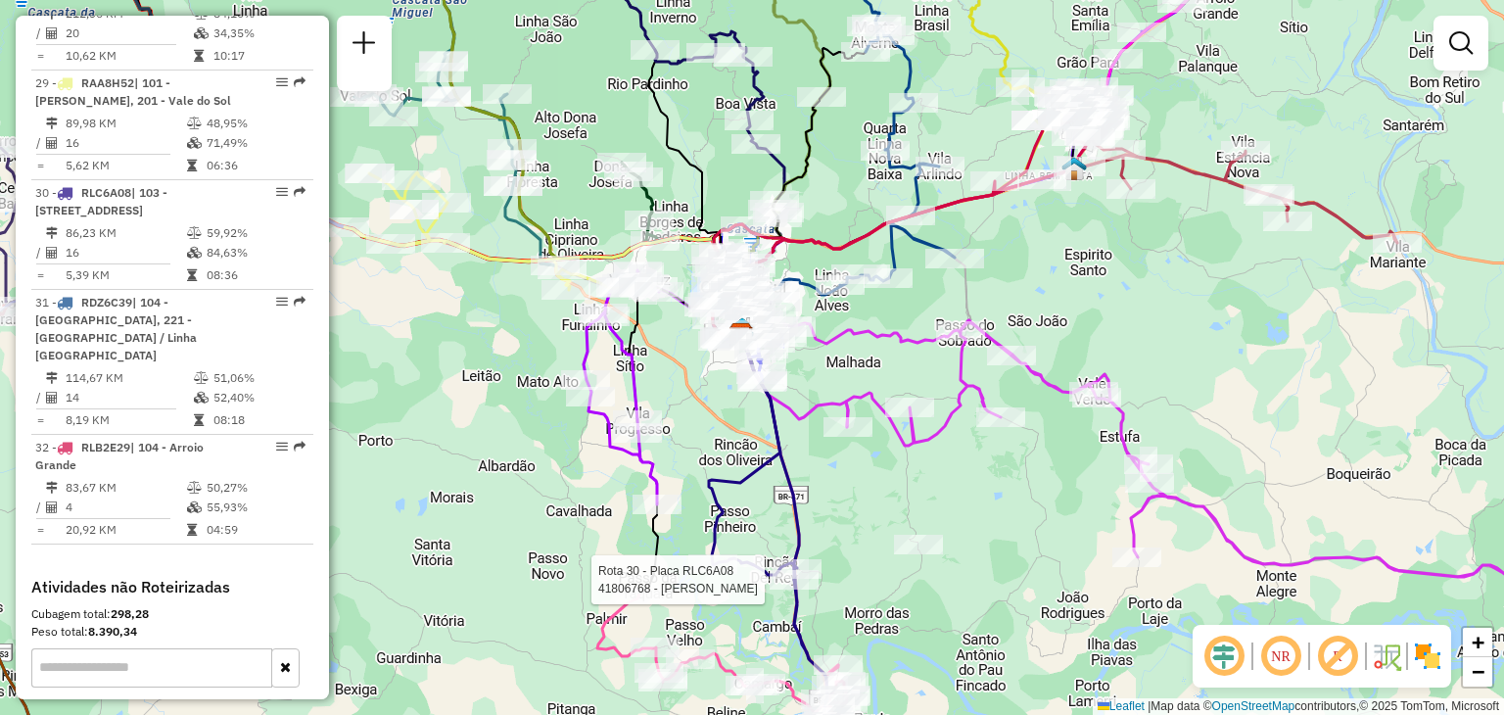
select select "**********"
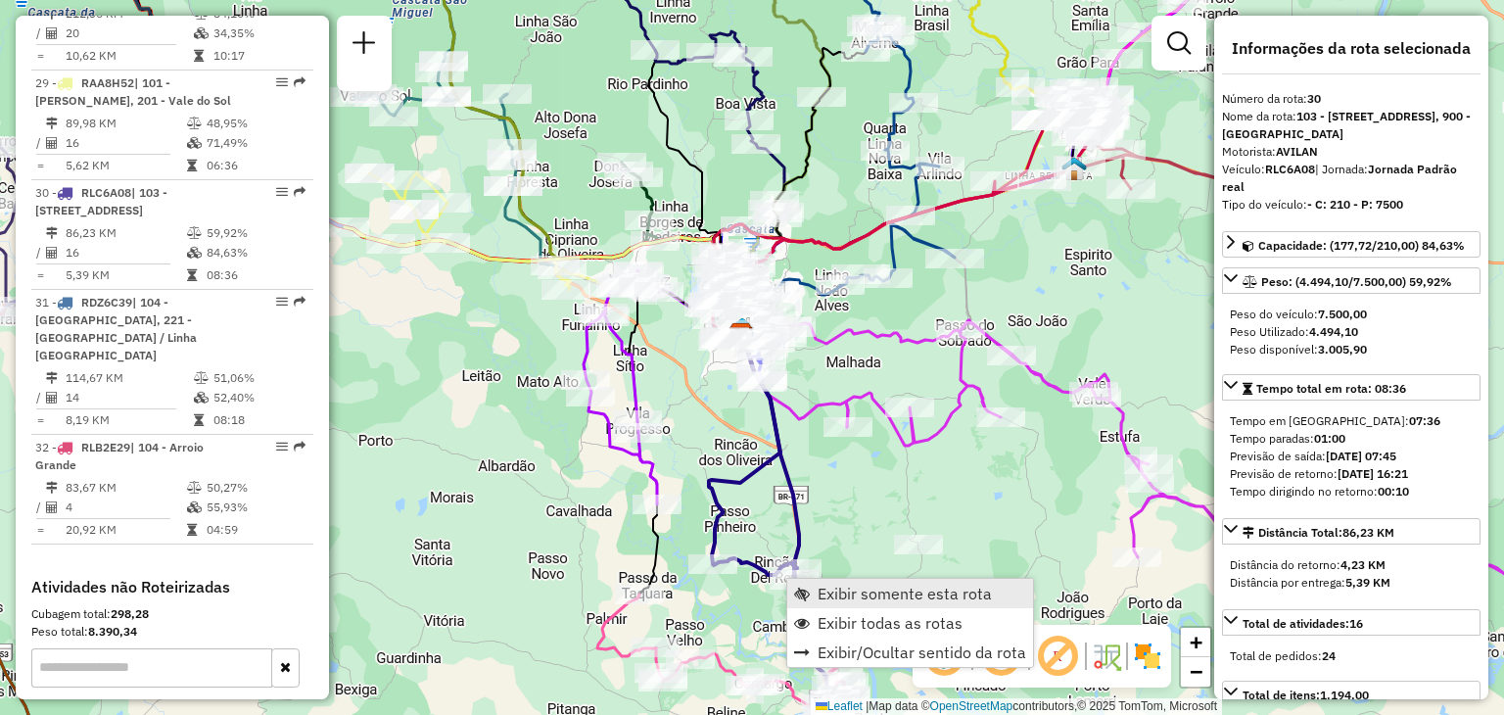
click at [826, 587] on span "Exibir somente esta rota" at bounding box center [905, 593] width 174 height 16
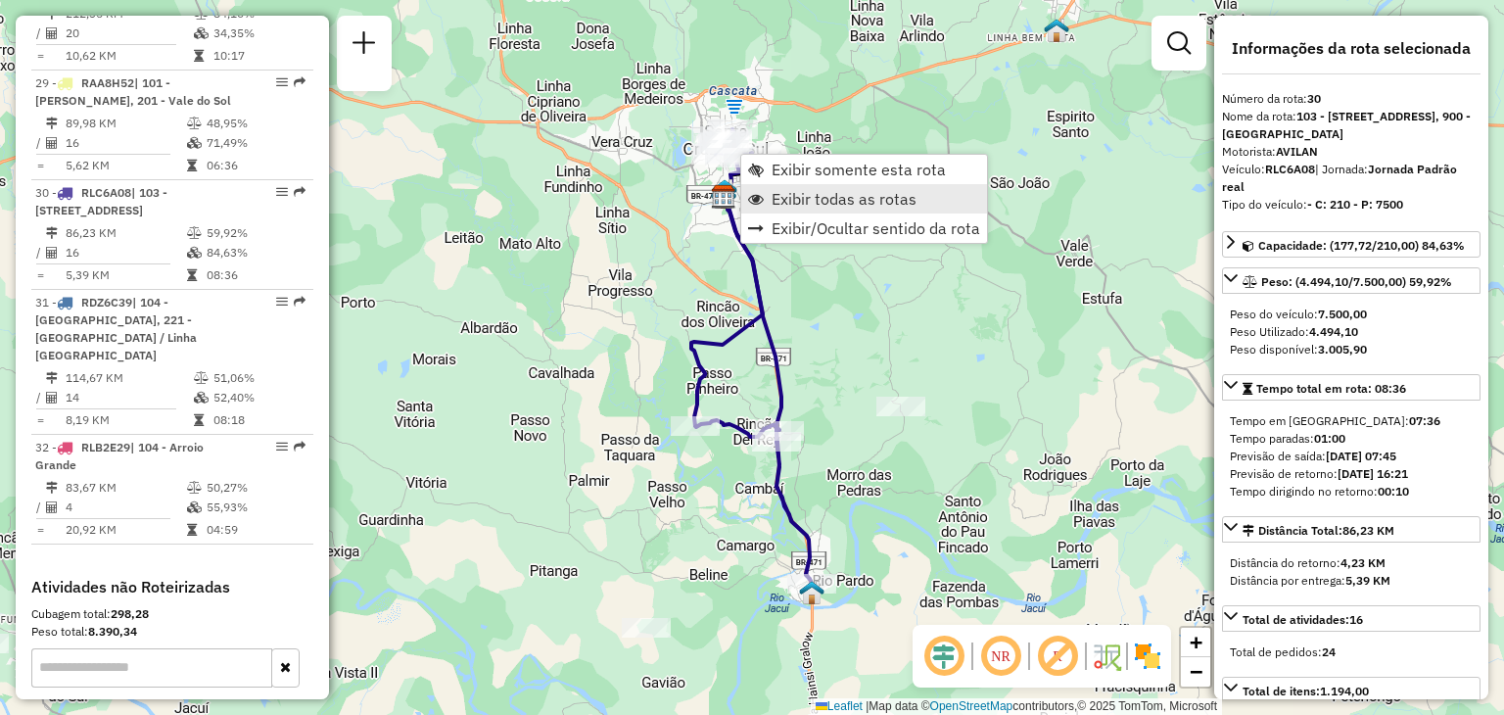
click at [776, 201] on span "Exibir todas as rotas" at bounding box center [844, 199] width 145 height 16
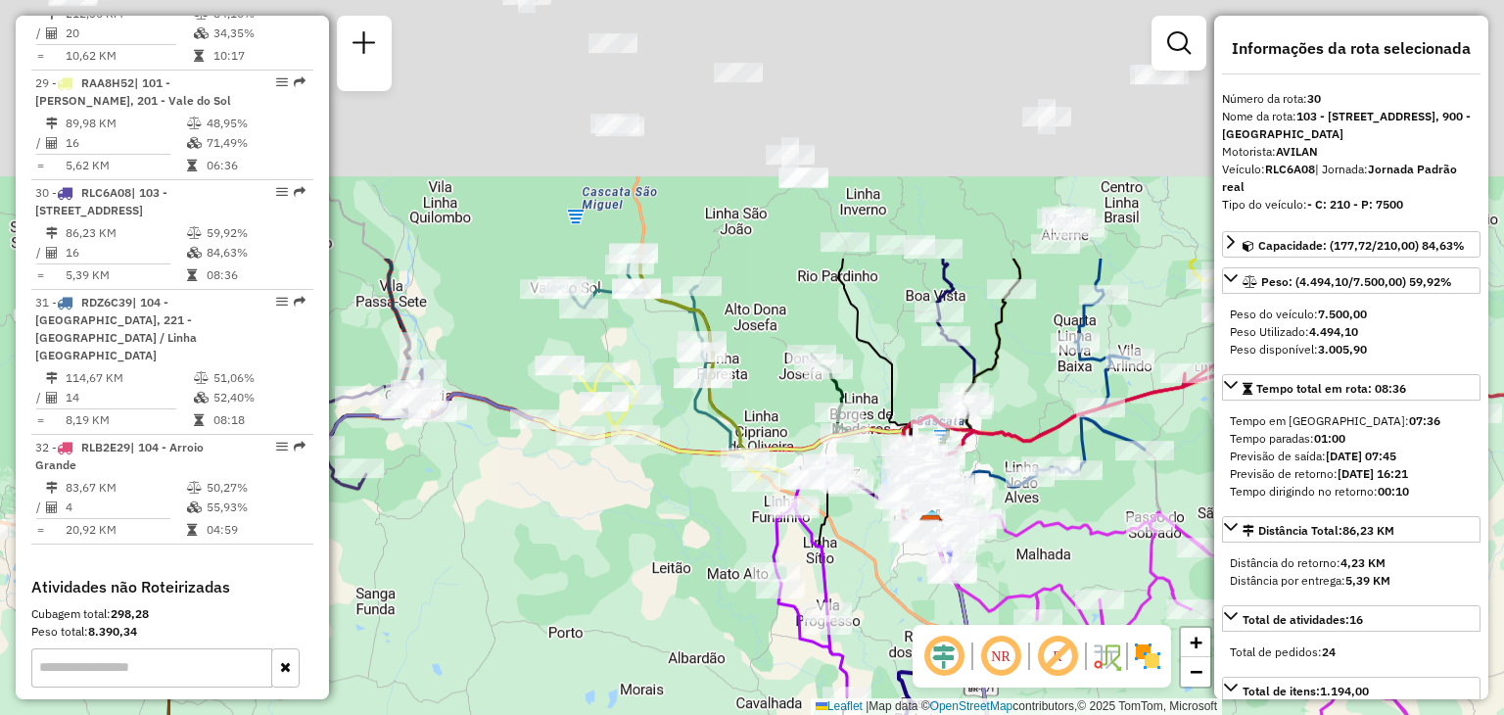
drag, startPoint x: 544, startPoint y: 182, endPoint x: 752, endPoint y: 512, distance: 389.8
click at [752, 512] on div "Janela de atendimento Grade de atendimento Capacidade Transportadoras Veículos …" at bounding box center [752, 357] width 1504 height 715
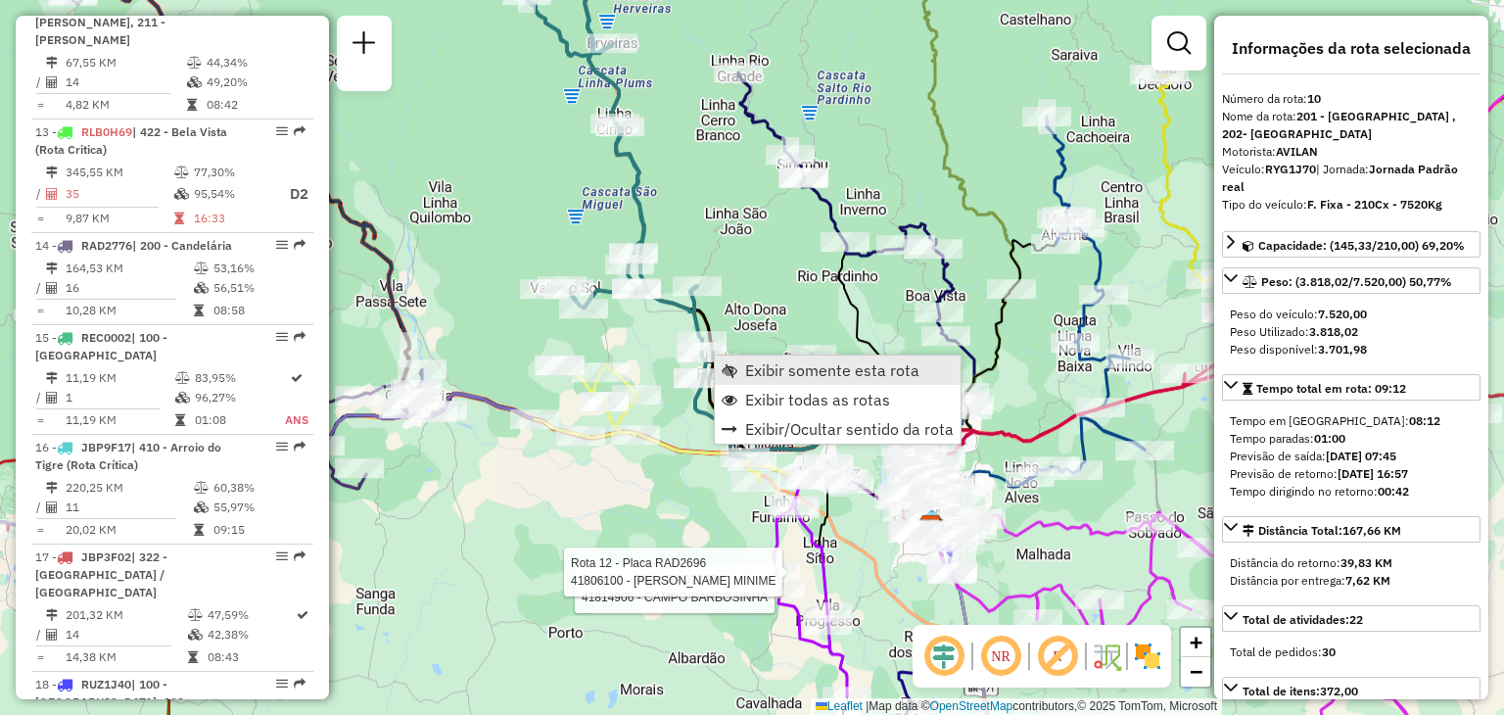
scroll to position [1735, 0]
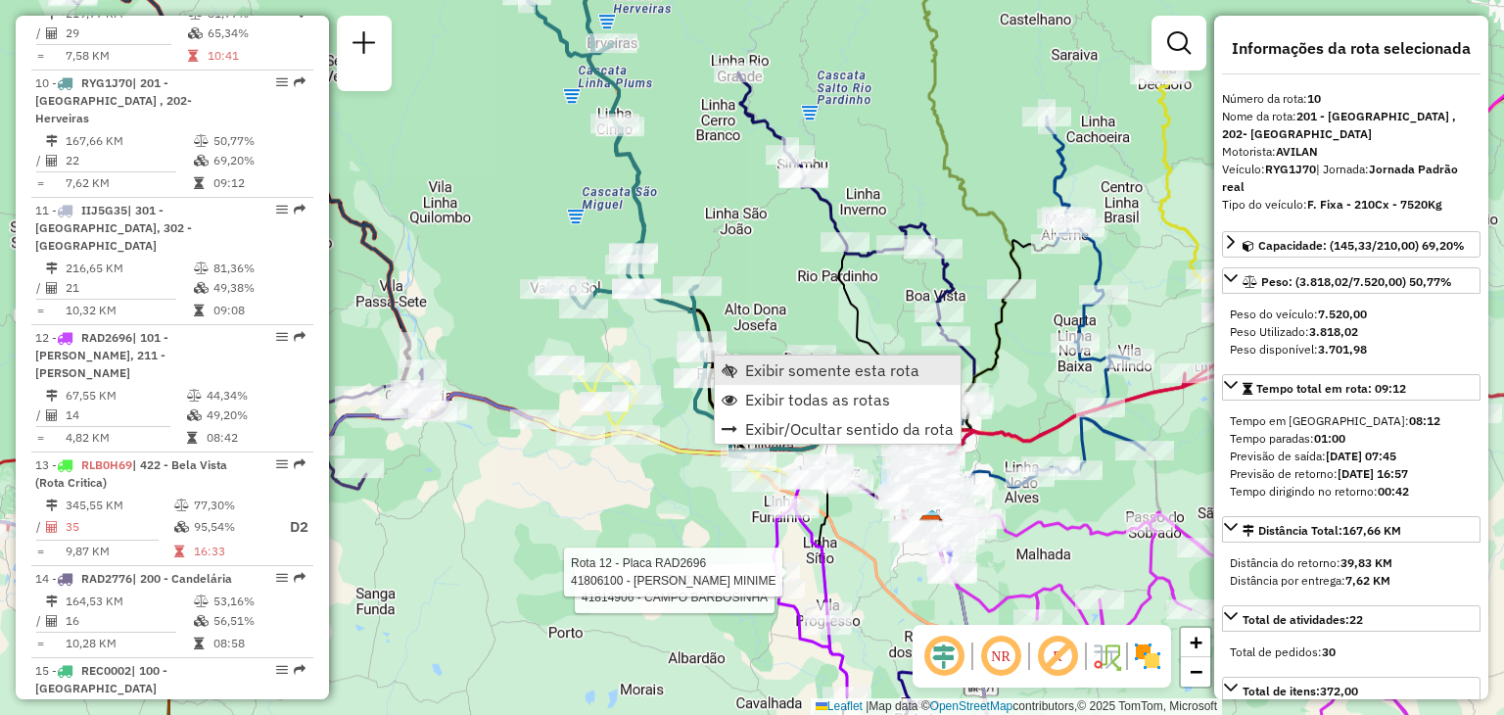
click at [750, 368] on span "Exibir somente esta rota" at bounding box center [832, 370] width 174 height 16
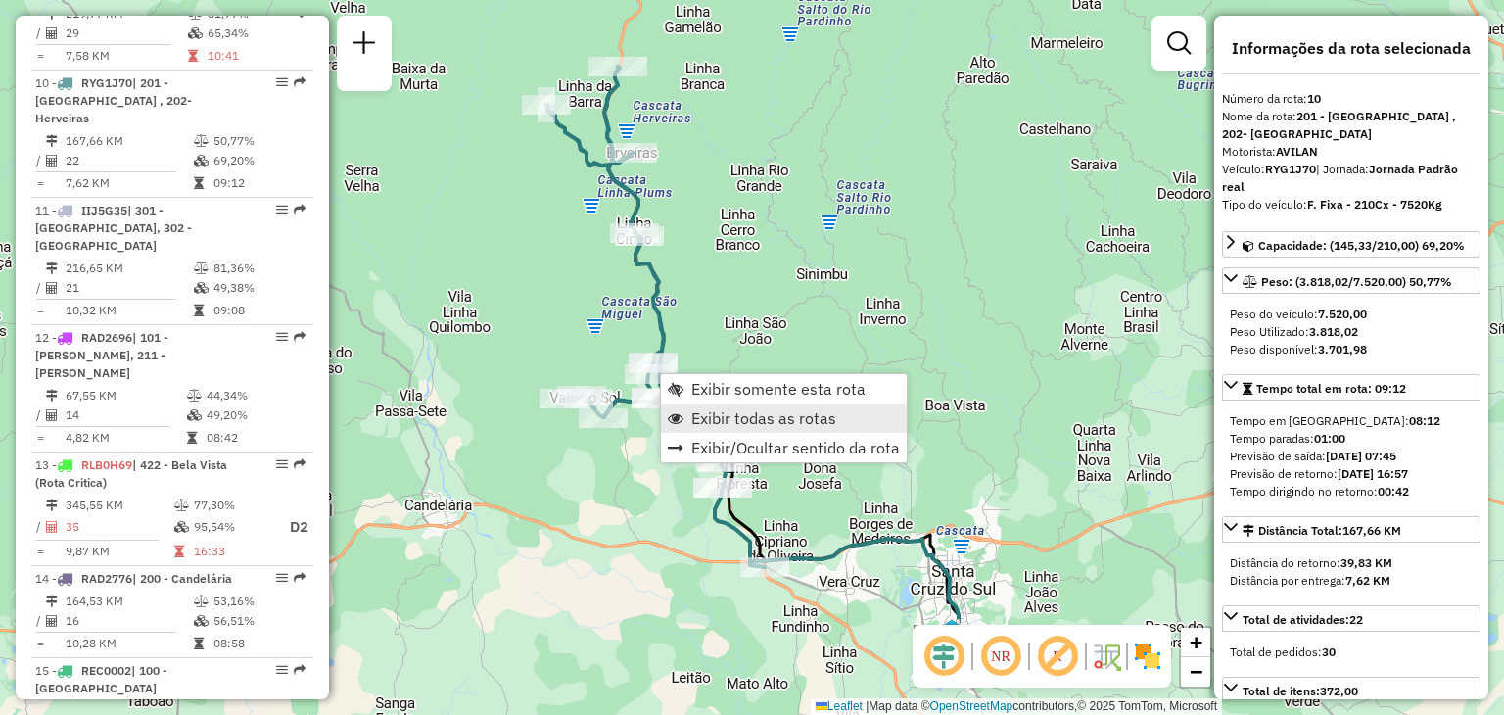
click at [703, 419] on span "Exibir todas as rotas" at bounding box center [763, 418] width 145 height 16
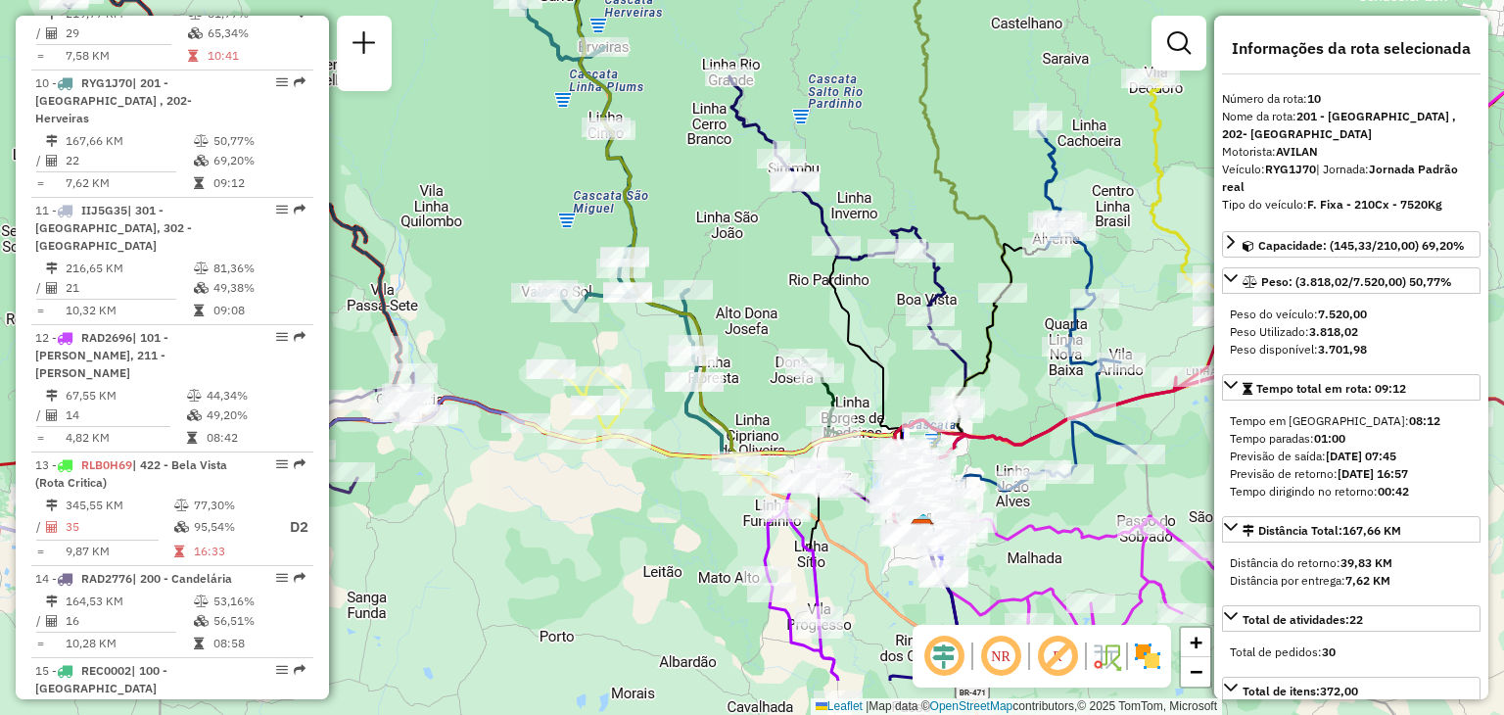
drag, startPoint x: 946, startPoint y: 385, endPoint x: 868, endPoint y: 240, distance: 164.3
click at [868, 240] on div "Rota 24 - Placa RLC7F38 41800223 - SULZBACHER COMERCIAL Rota 7 - Placa JBP9G00 …" at bounding box center [752, 357] width 1504 height 715
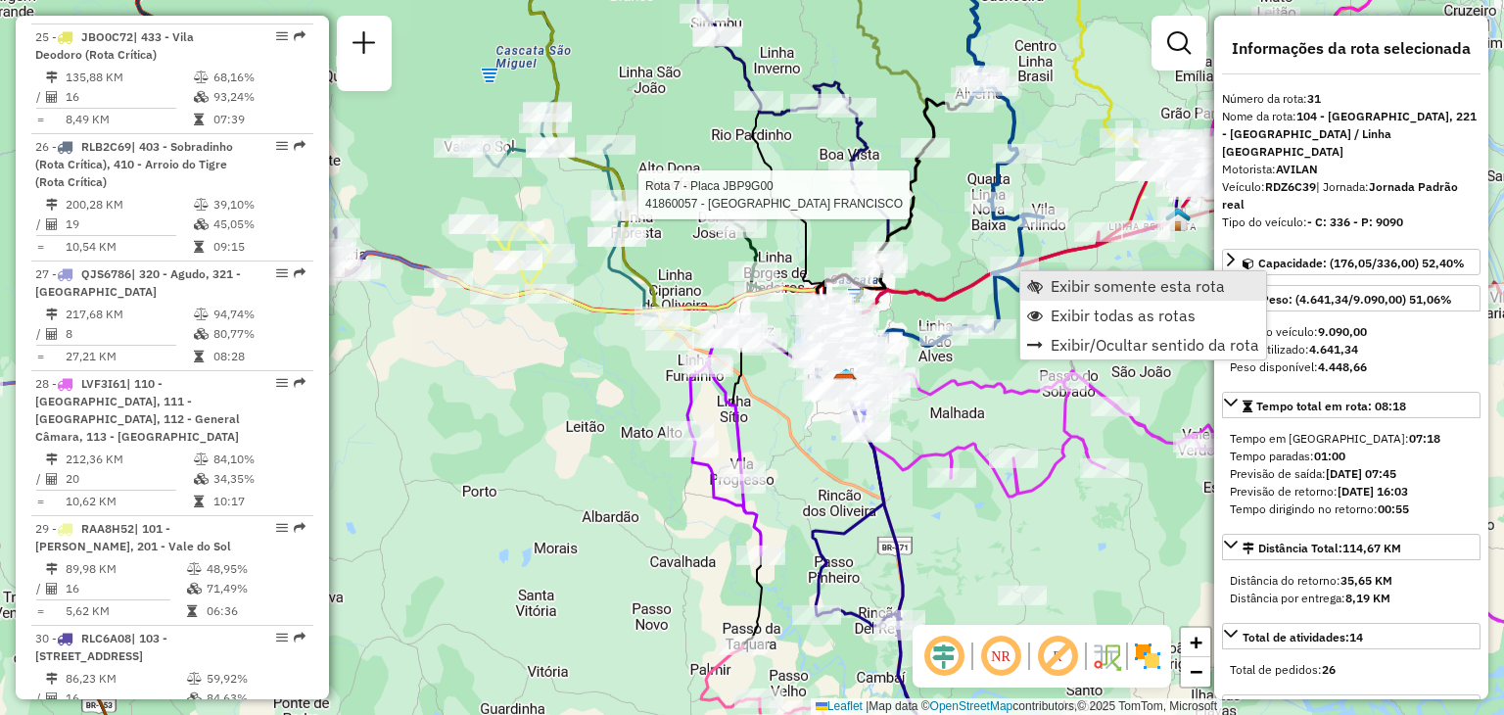
scroll to position [3994, 0]
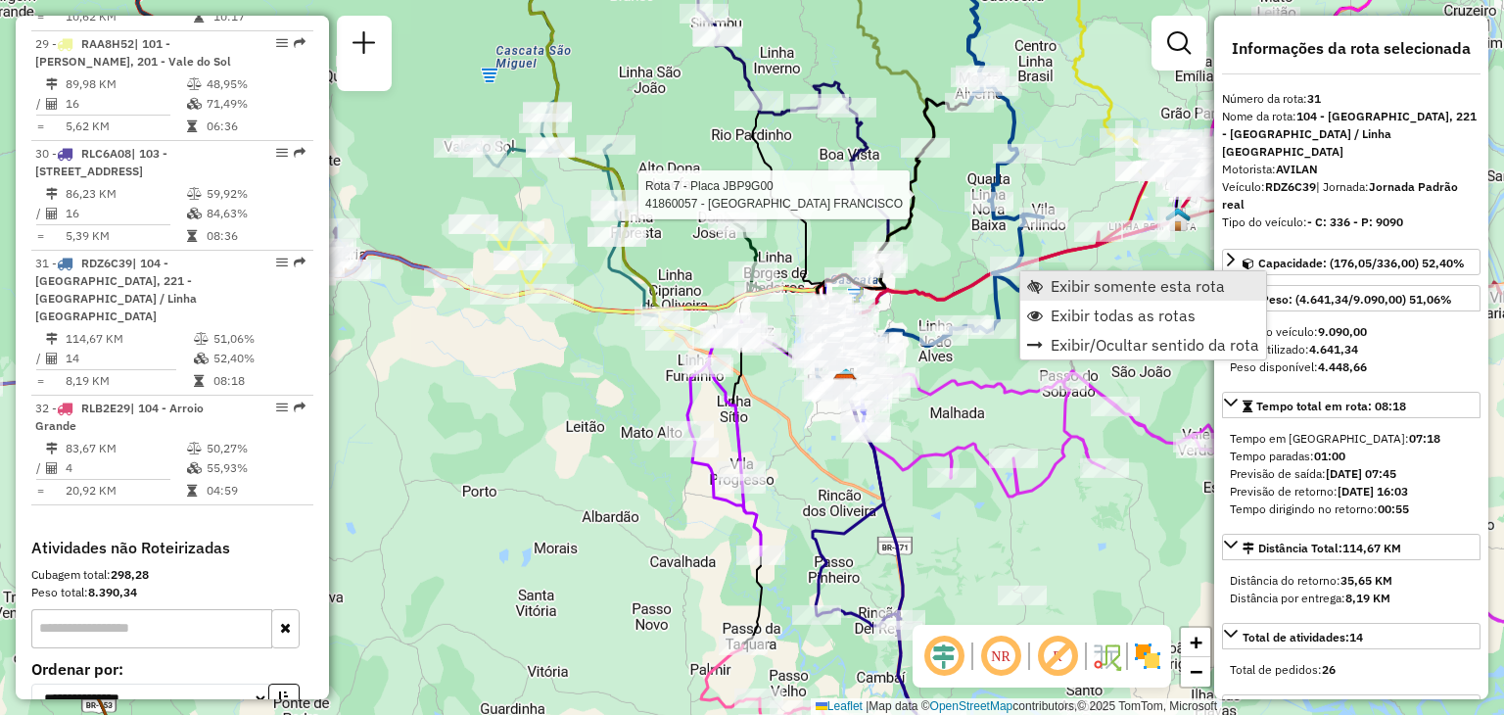
click at [1048, 292] on link "Exibir somente esta rota" at bounding box center [1143, 285] width 246 height 29
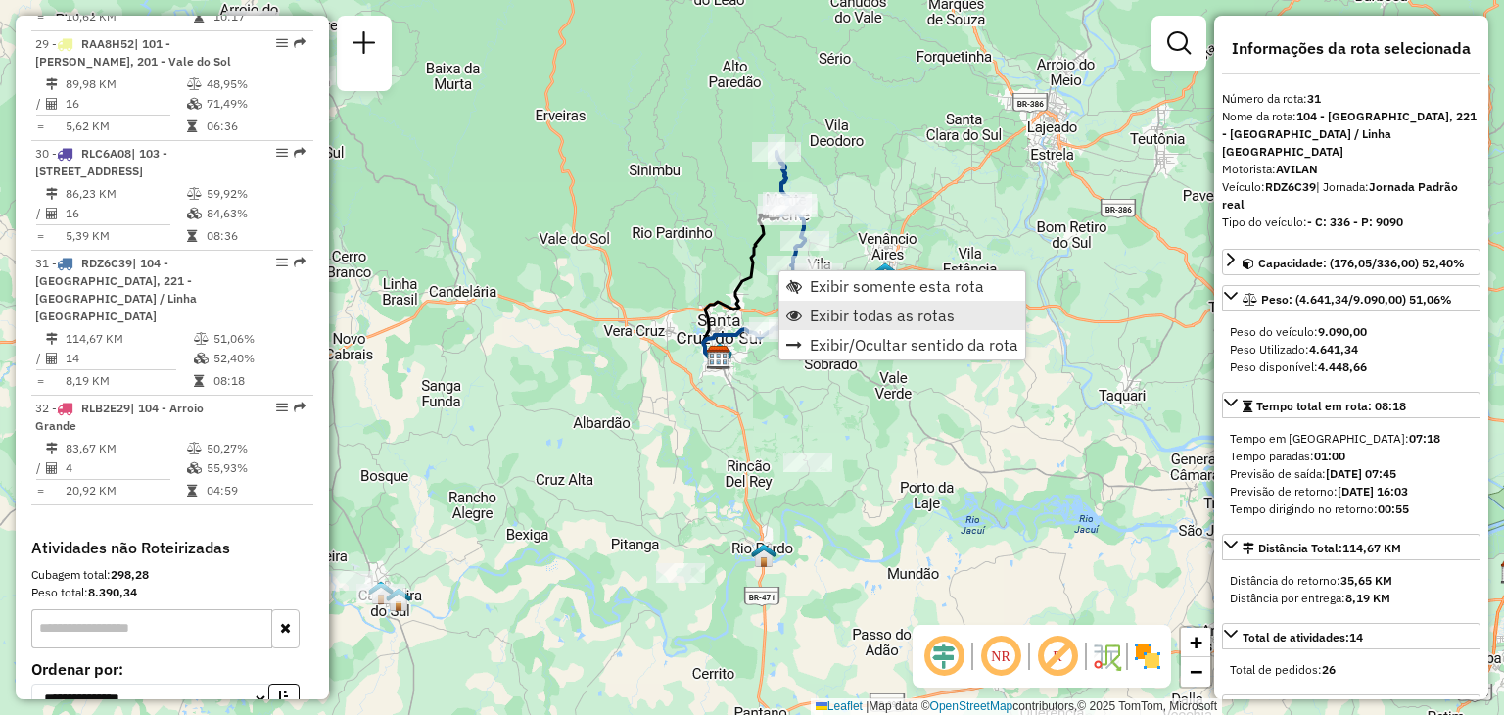
click at [825, 317] on span "Exibir todas as rotas" at bounding box center [882, 315] width 145 height 16
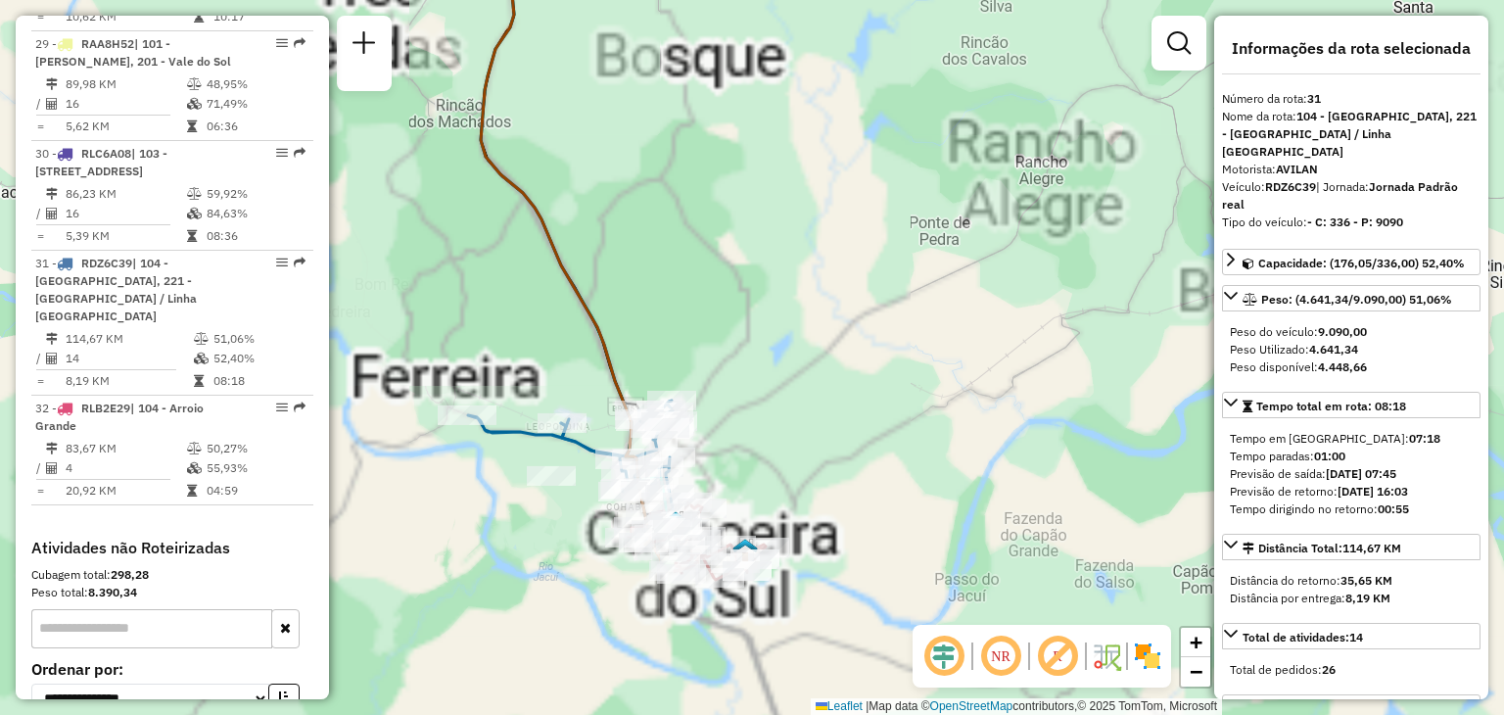
drag, startPoint x: 678, startPoint y: 529, endPoint x: 737, endPoint y: 408, distance: 134.4
click at [737, 408] on div "Rota 10 - Placa RYG1J70 41807351 - HILDEGARD KUMM Rota 10 - Placa RYG1J70 41810…" at bounding box center [752, 357] width 1504 height 715
